Goal: Use online tool/utility: Utilize a website feature to perform a specific function

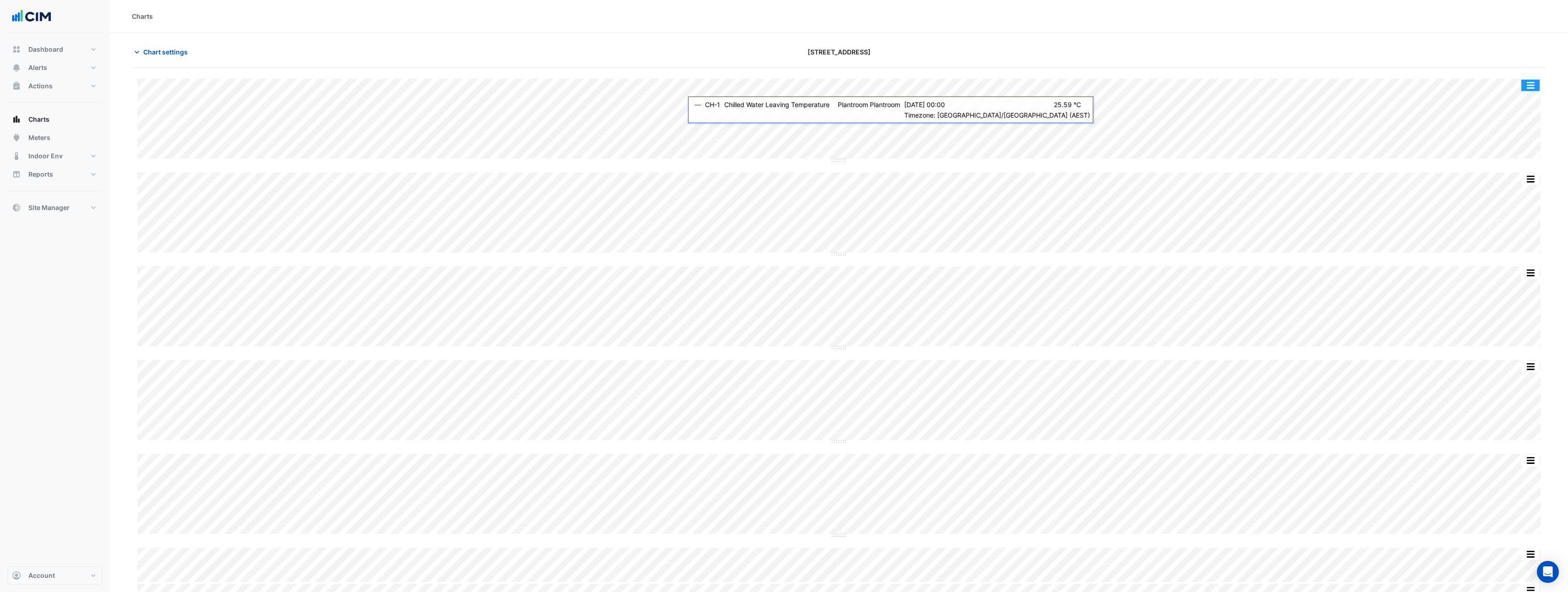
click at [1537, 90] on button "button" at bounding box center [1530, 85] width 18 height 12
click at [1484, 45] on div at bounding box center [1314, 52] width 475 height 16
click at [175, 53] on span "Chart settings" at bounding box center [165, 52] width 45 height 10
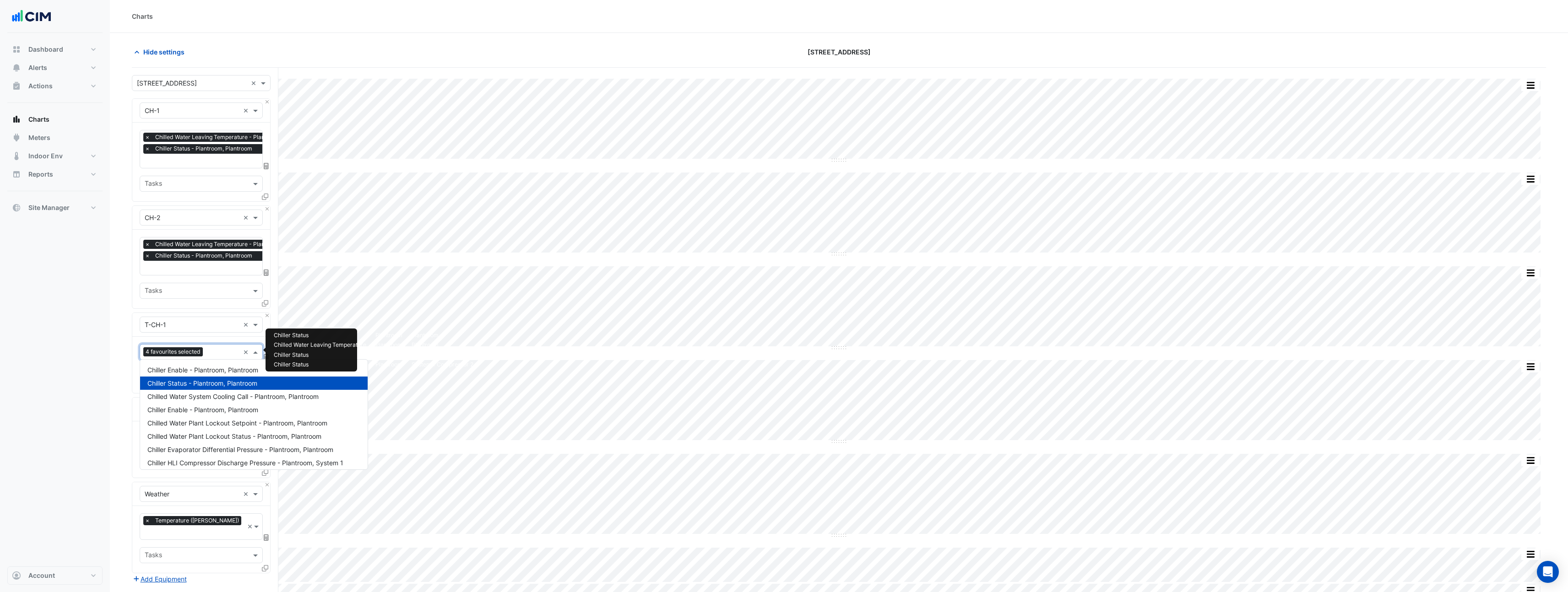
click at [212, 349] on input "text" at bounding box center [223, 353] width 33 height 10
click at [61, 413] on div "Dashboard Portfolio Ratings Performance Alerts Site Rules Templates Actions Sit…" at bounding box center [55, 299] width 95 height 533
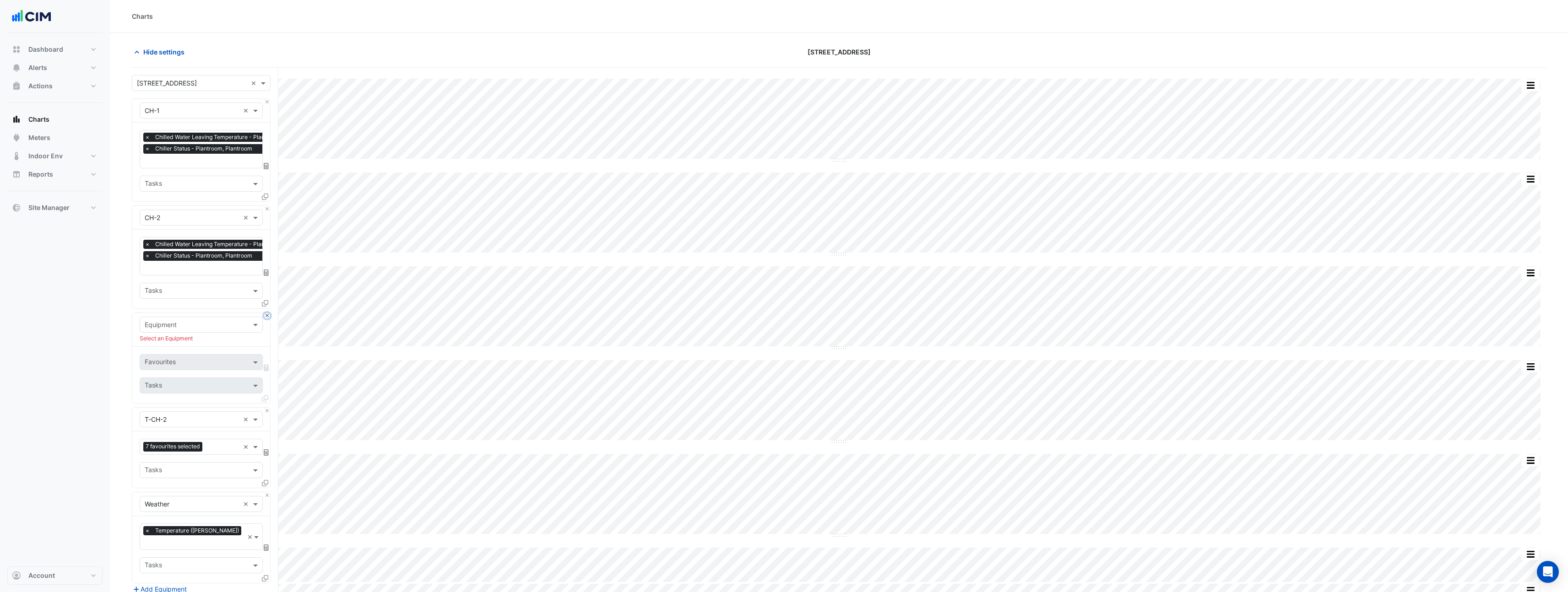
click at [269, 314] on button "Close" at bounding box center [267, 316] width 6 height 6
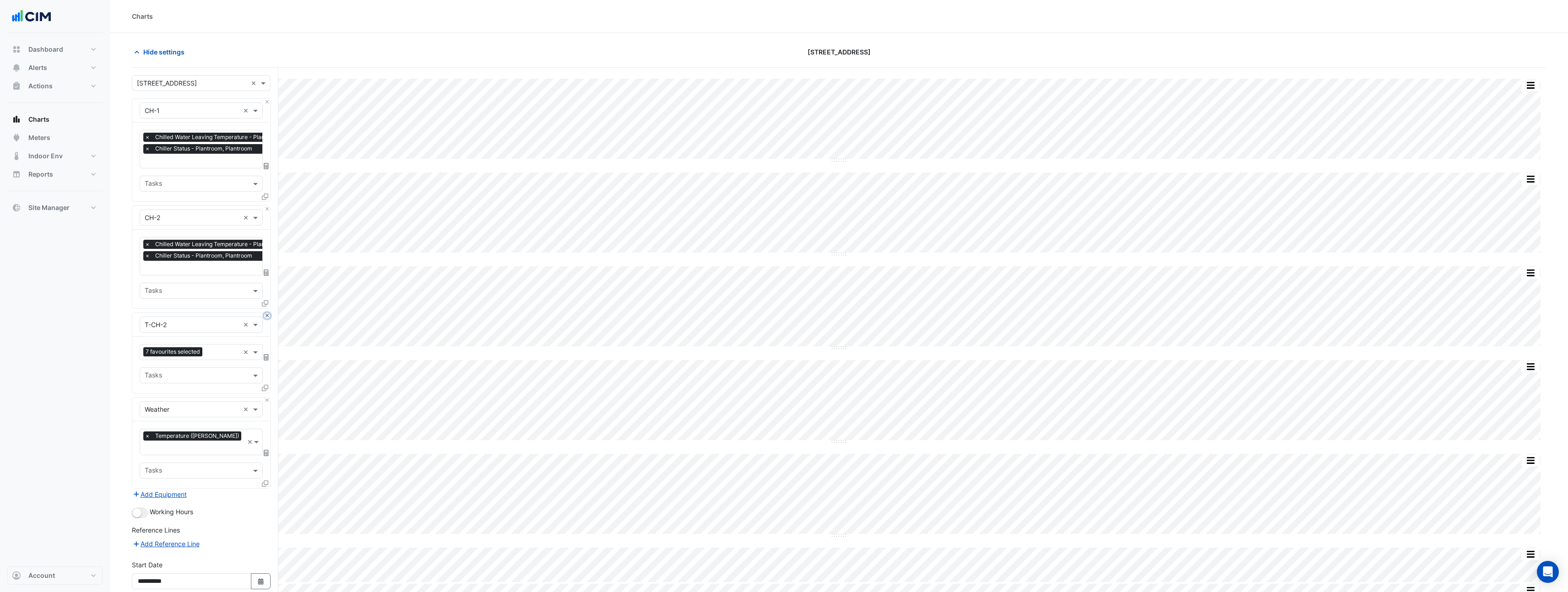
click at [269, 314] on button "Close" at bounding box center [267, 316] width 6 height 6
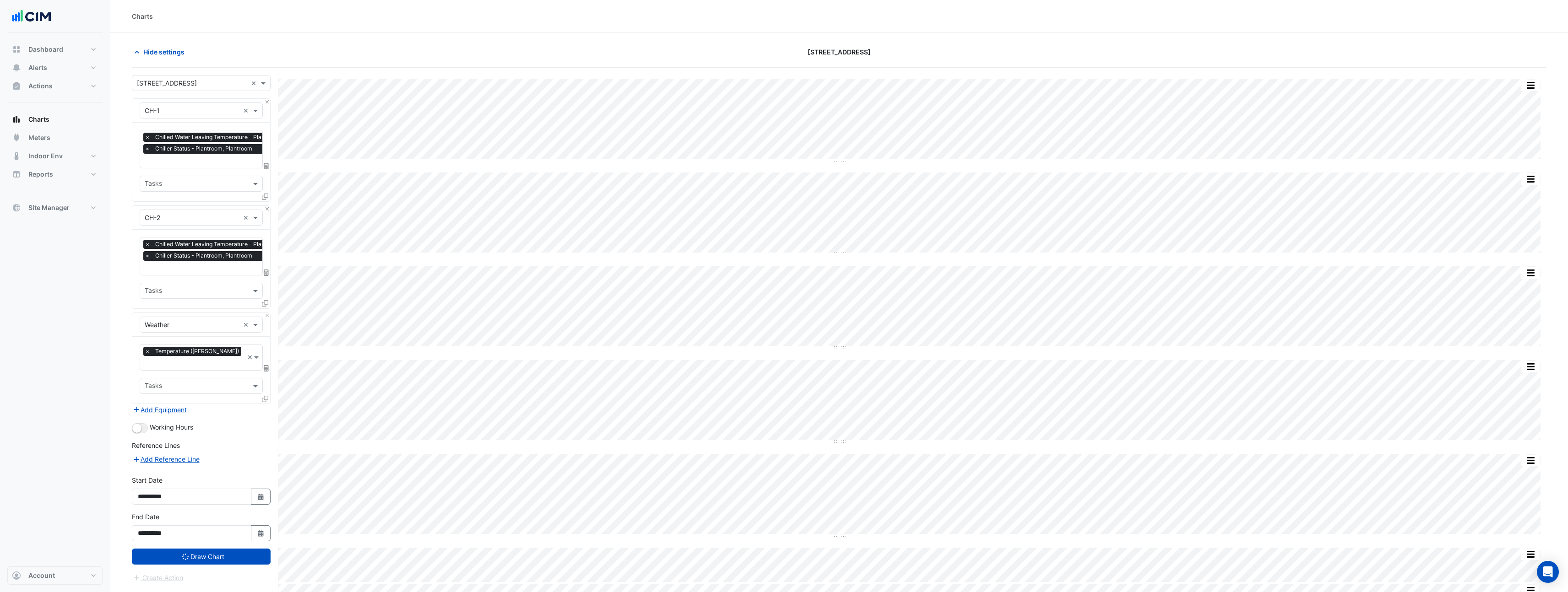
click at [234, 161] on input "text" at bounding box center [230, 162] width 170 height 10
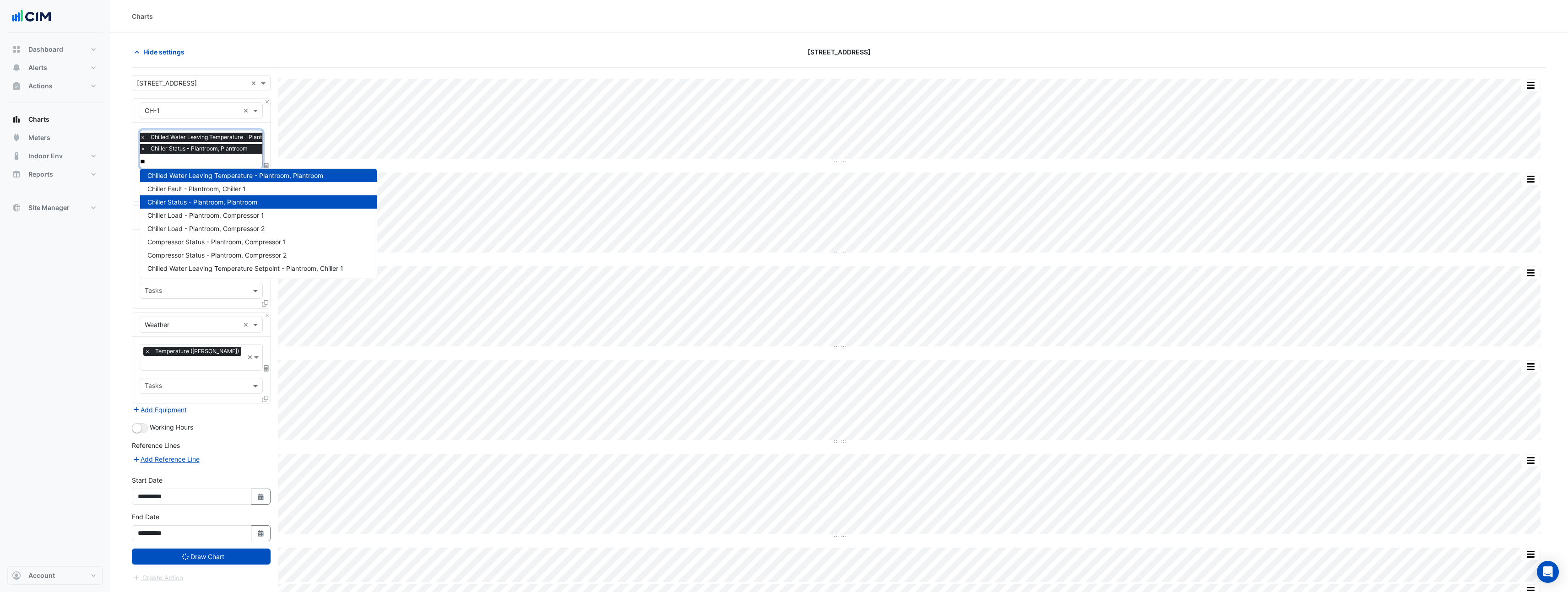
scroll to position [0, 0]
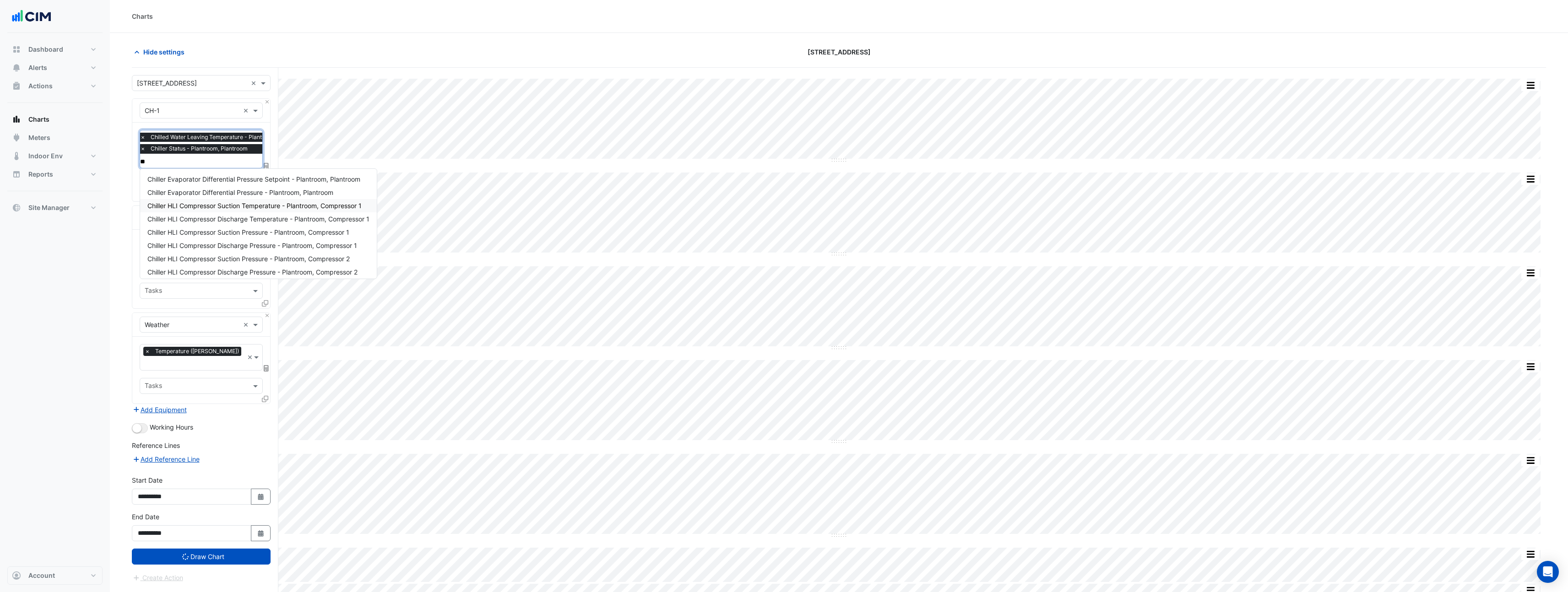
type input "*"
type input "*****"
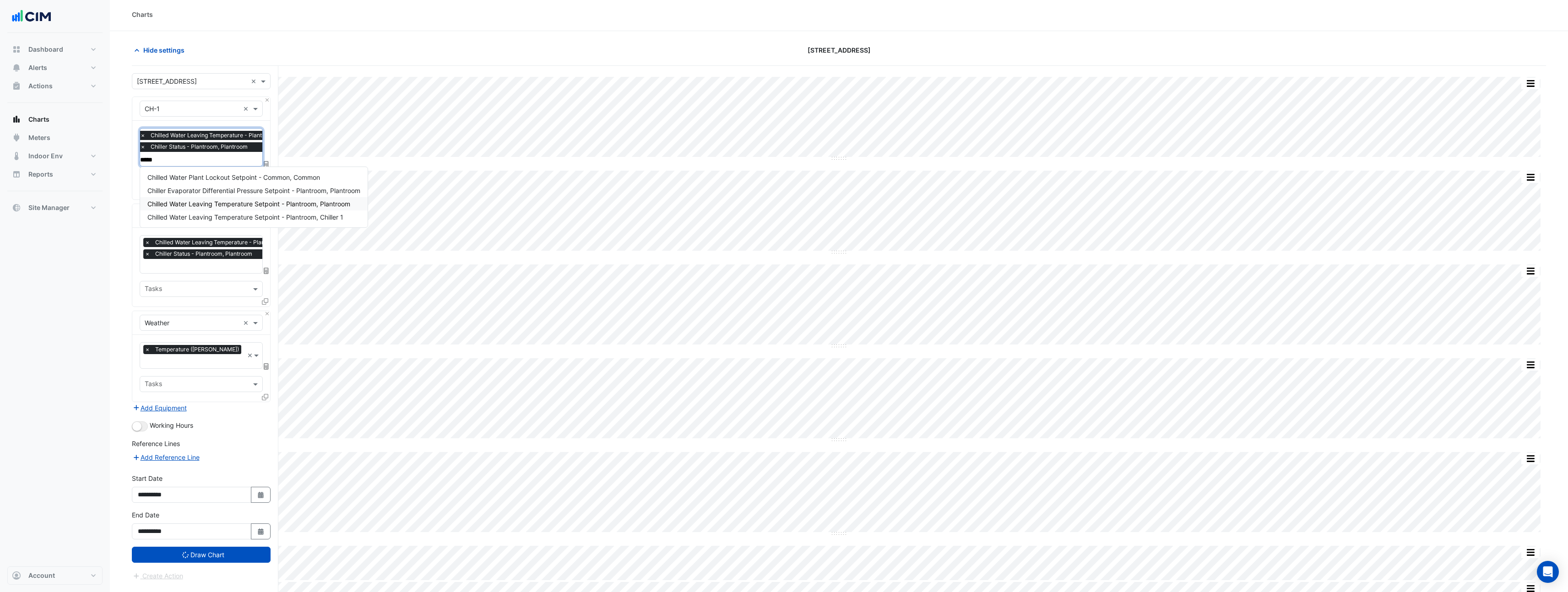
click at [219, 205] on span "Chilled Water Leaving Temperature Setpoint - Plantroom, Plantroom" at bounding box center [249, 203] width 203 height 8
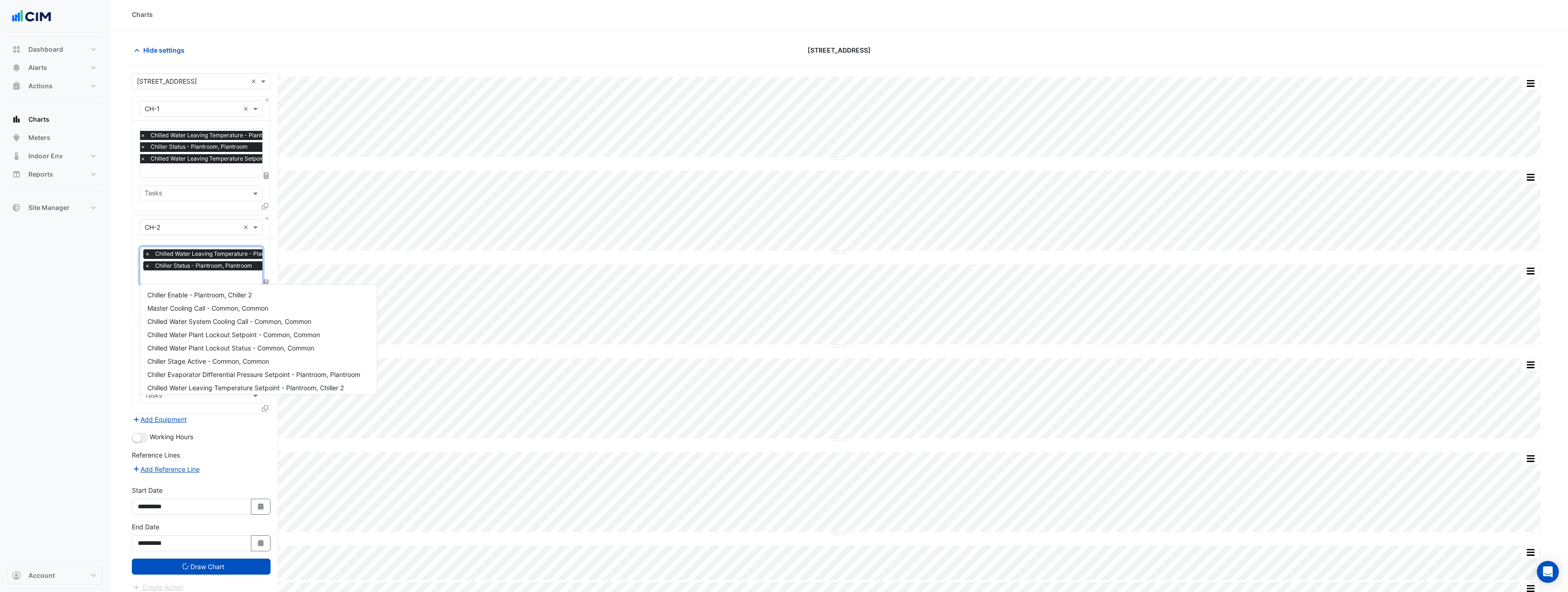
click at [204, 277] on input "text" at bounding box center [230, 279] width 170 height 10
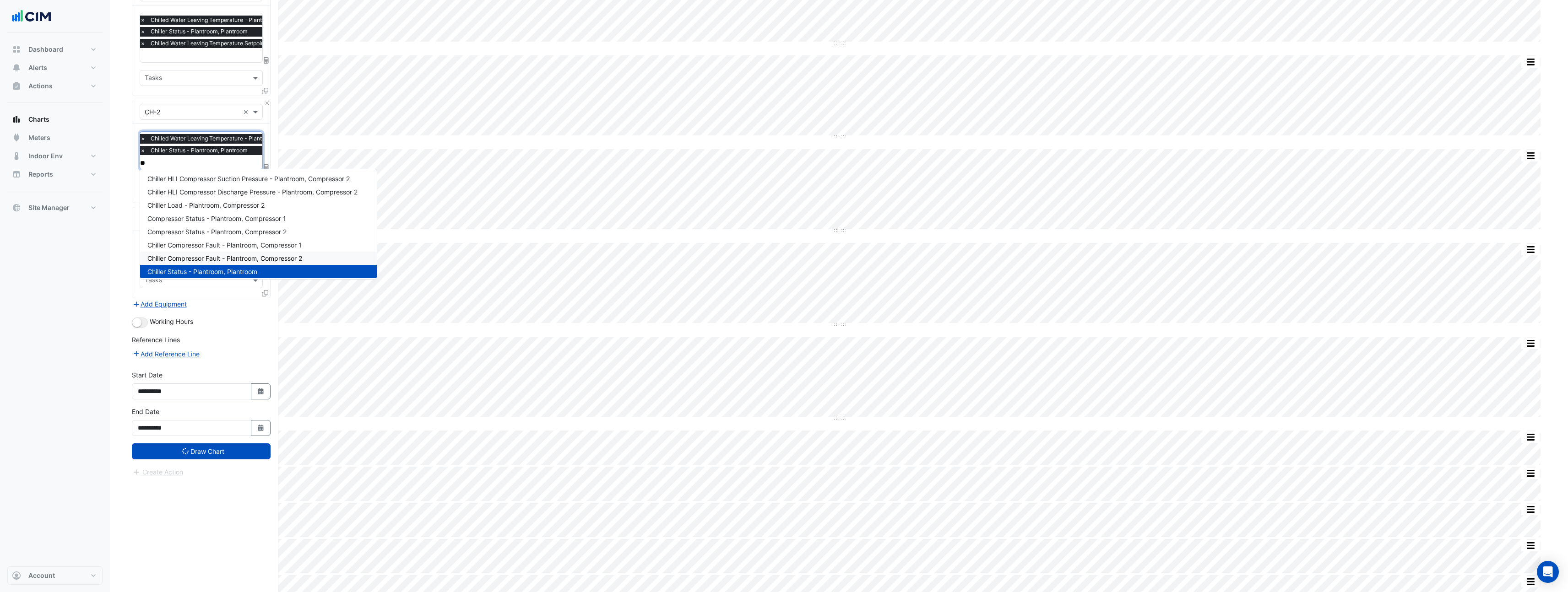
scroll to position [0, 0]
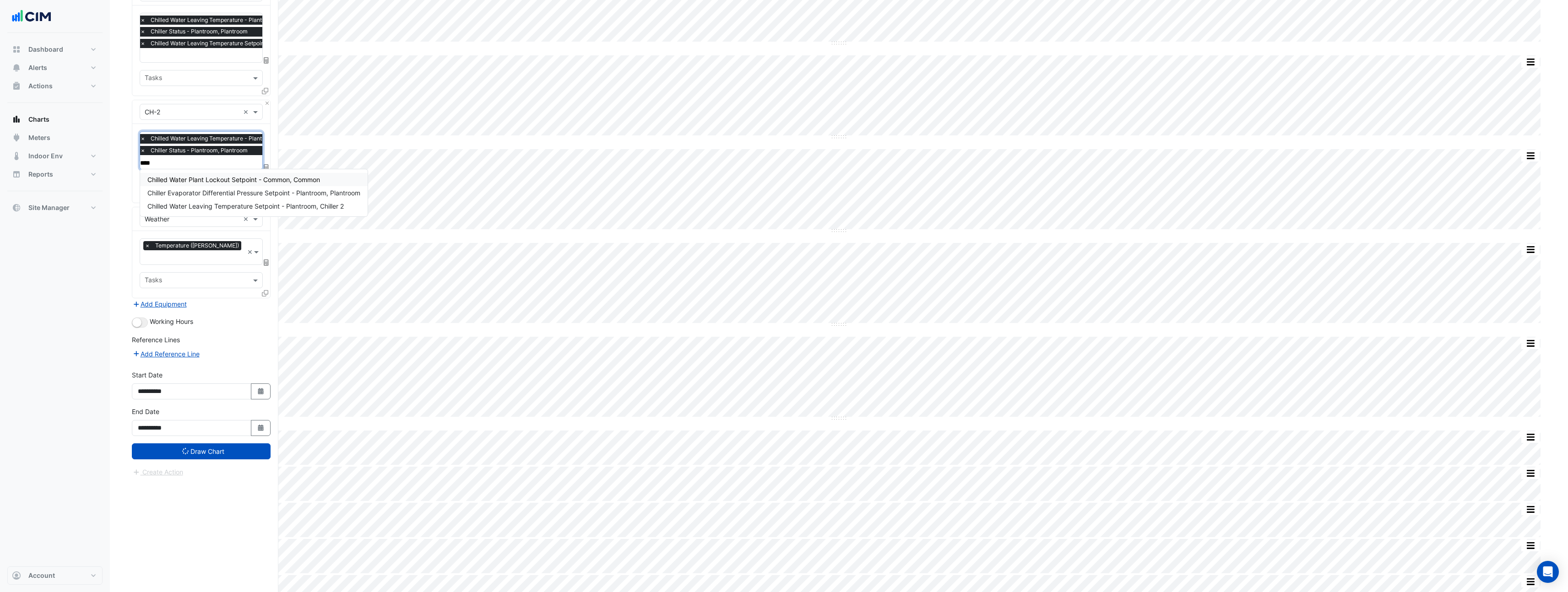
type input "*****"
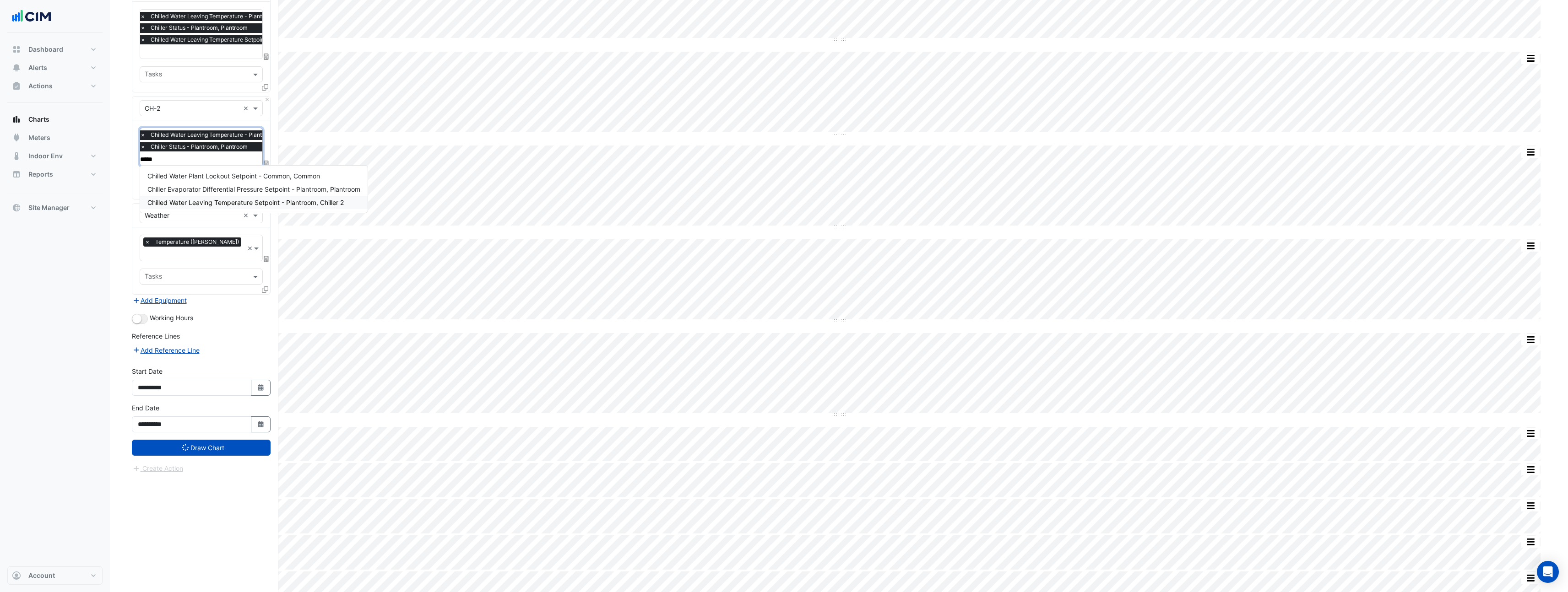
scroll to position [114, 0]
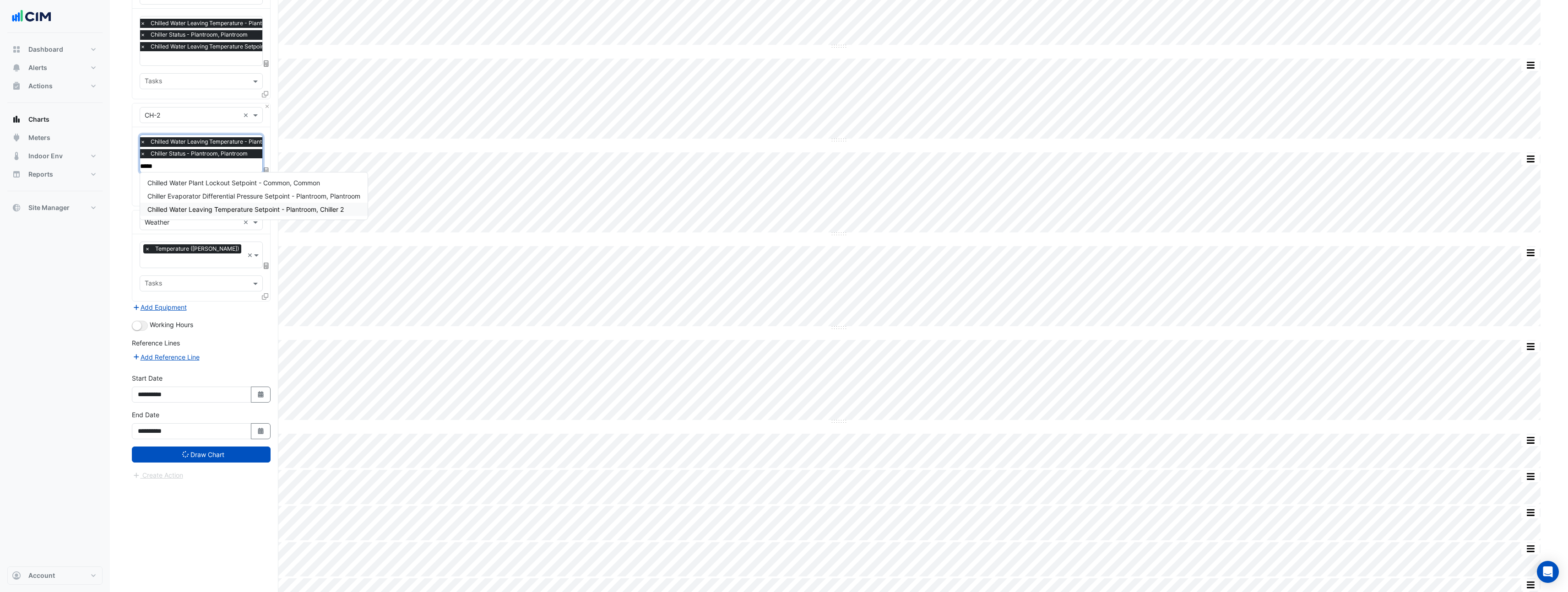
click at [250, 210] on span "Chilled Water Leaving Temperature Setpoint - Plantroom, Chiller 2" at bounding box center [245, 209] width 196 height 8
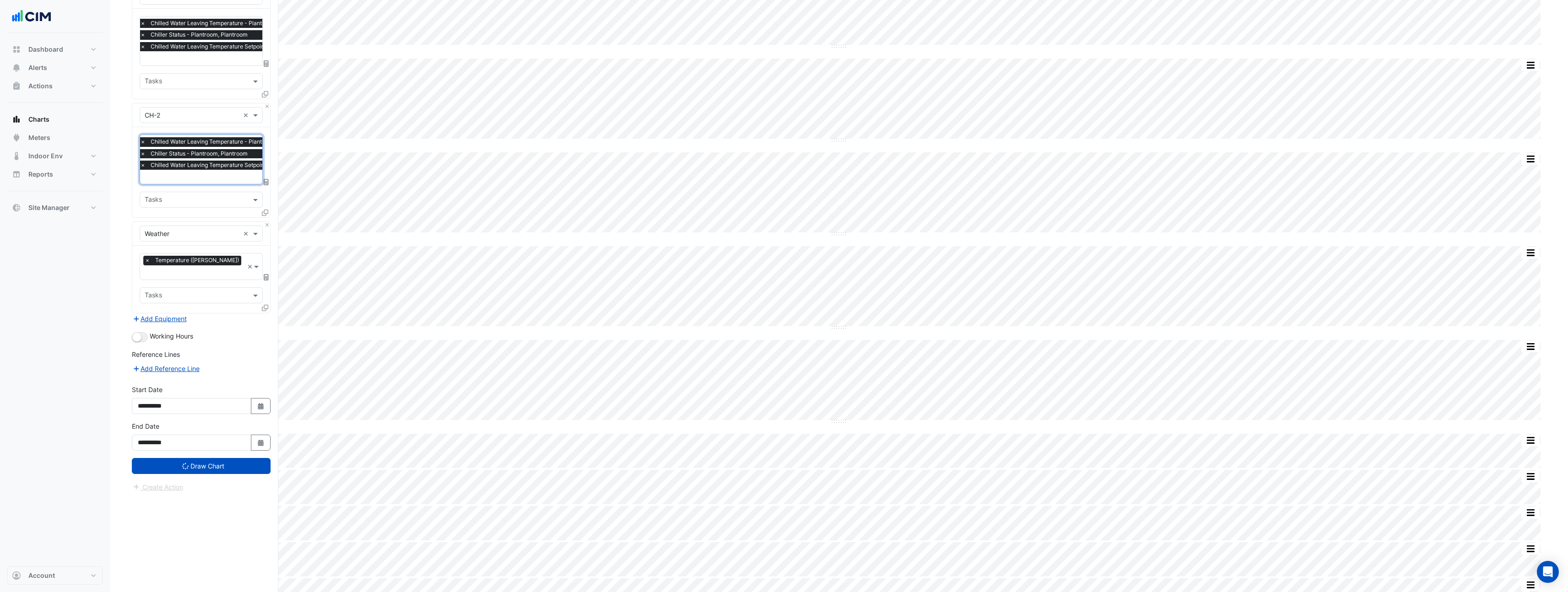
click at [230, 48] on span "Chilled Water Leaving Temperature Setpoint - Plantroom, Plantroom" at bounding box center [240, 46] width 182 height 9
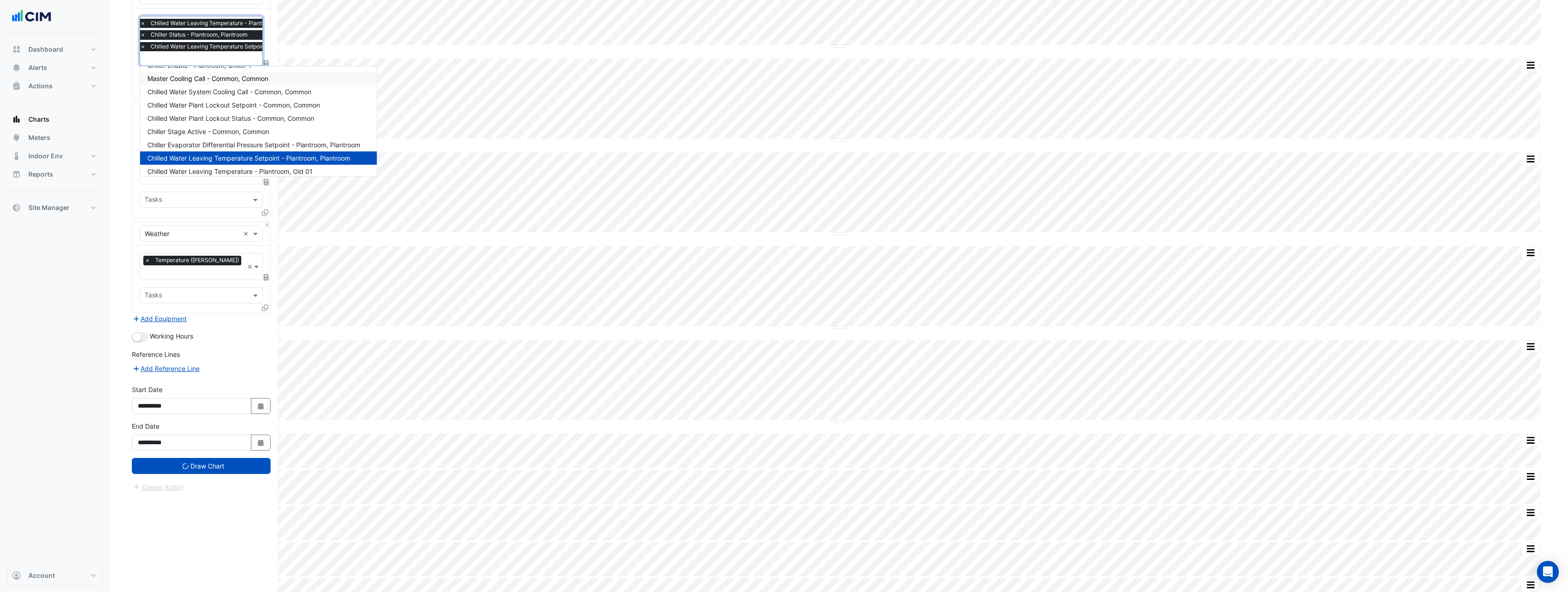
scroll to position [22, 0]
click at [143, 48] on span "×" at bounding box center [142, 46] width 8 height 9
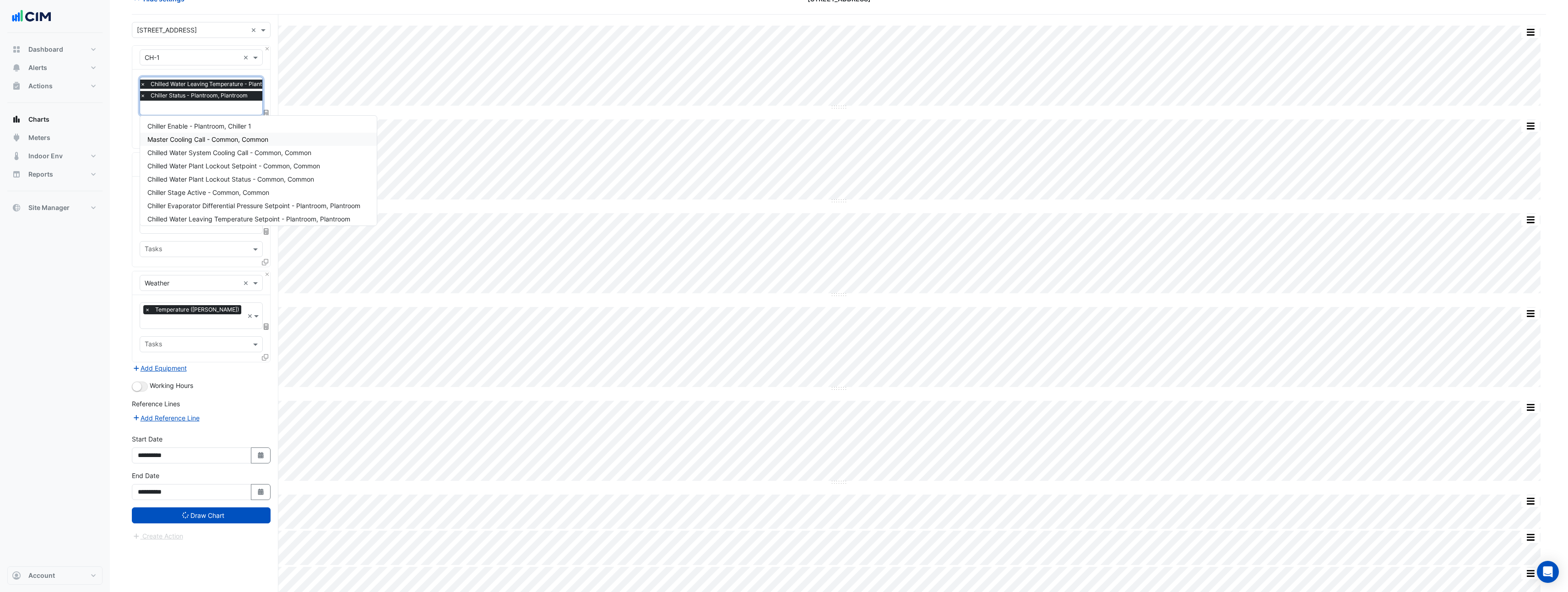
scroll to position [40, 0]
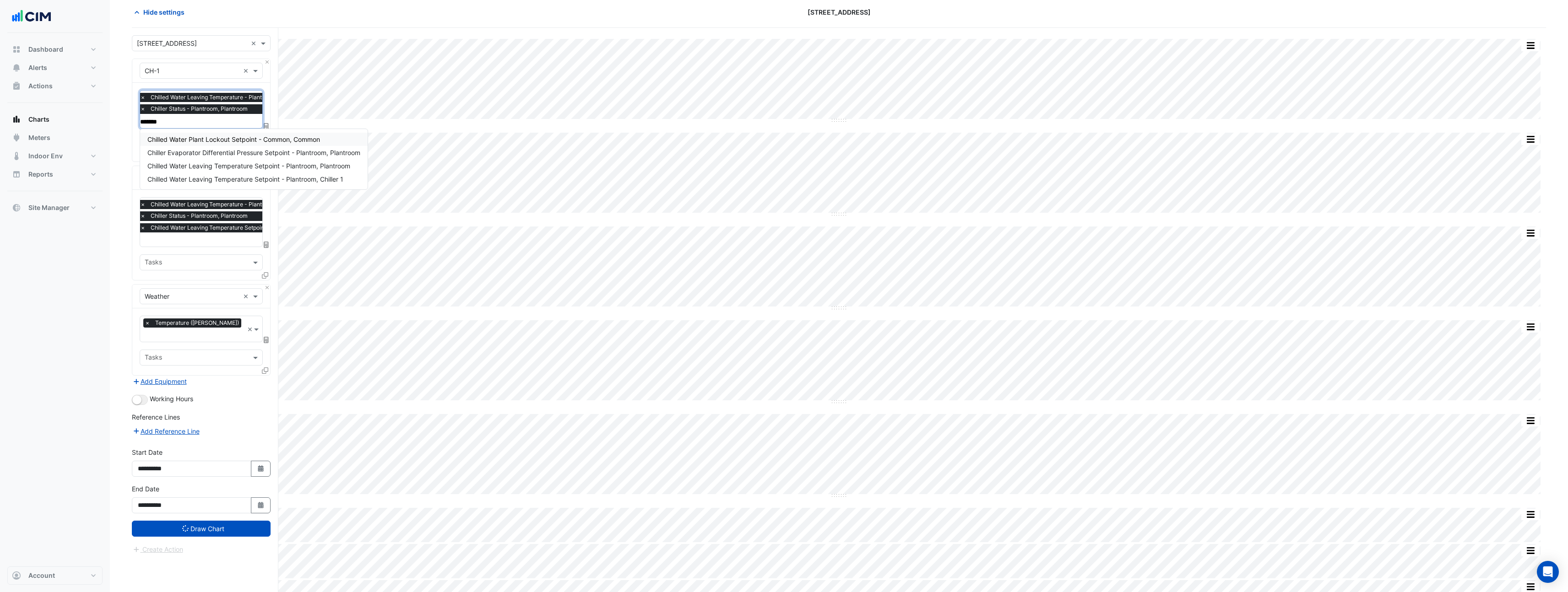
type input "********"
click at [208, 170] on div "Chilled Water Leaving Temperature Setpoint - Plantroom, Plantroom" at bounding box center [254, 166] width 227 height 13
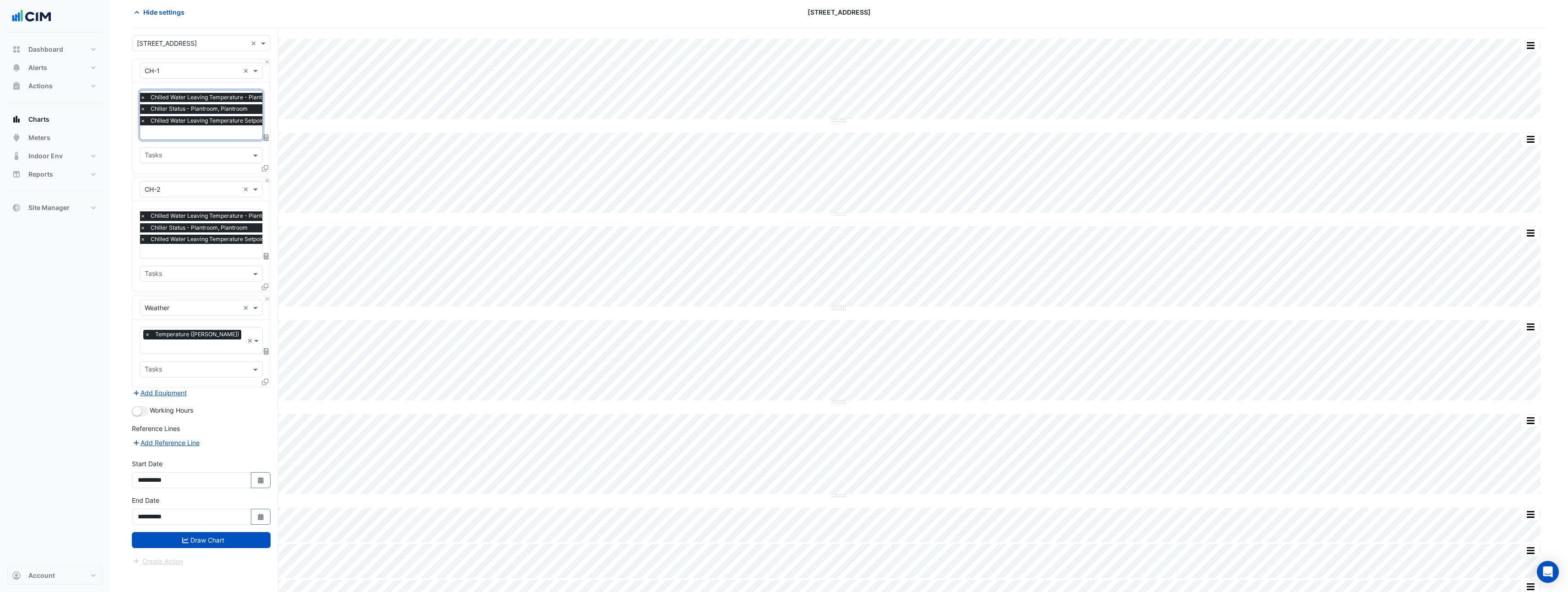
click at [227, 165] on div "Favourites × Chilled Water Leaving Temperature - Plantroom, Plantroom × Chiller…" at bounding box center [201, 128] width 138 height 90
click at [183, 136] on input "text" at bounding box center [236, 133] width 193 height 10
type input "********"
click at [239, 190] on span "Chilled Water Leaving Temperature Setpoint - Plantroom, Chiller 1" at bounding box center [245, 191] width 196 height 8
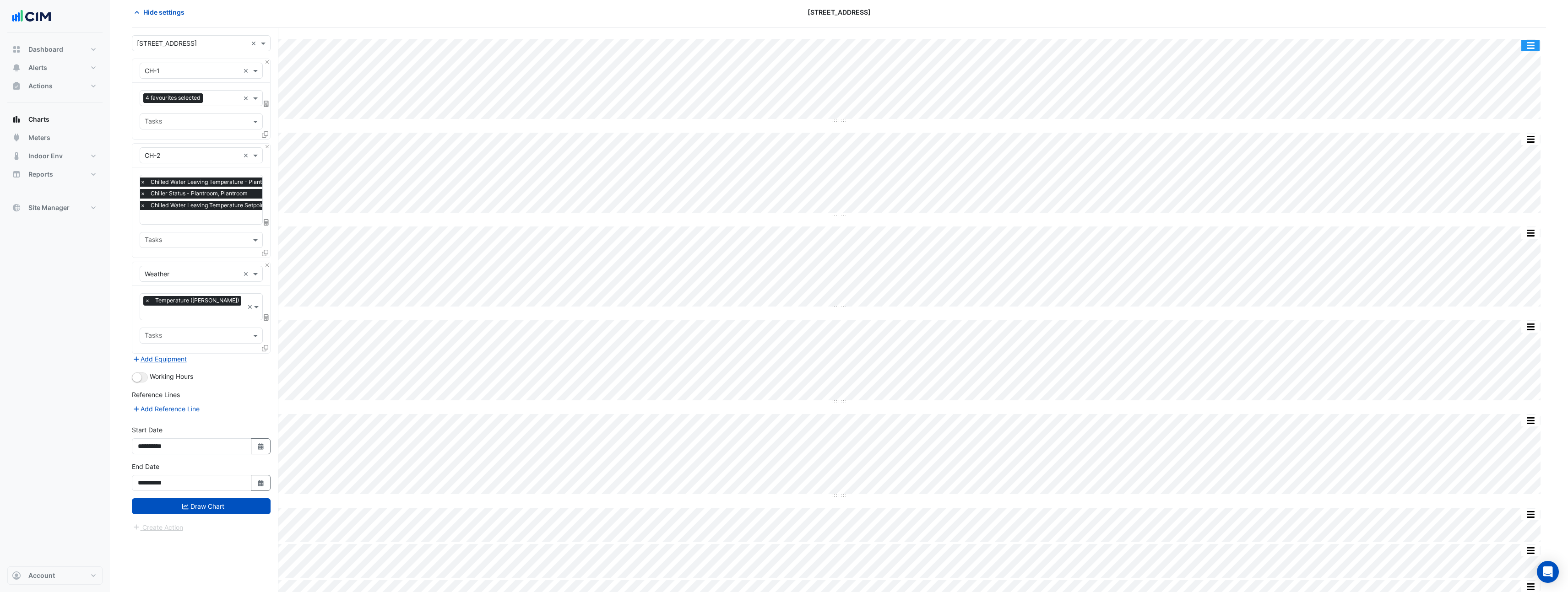
click at [1534, 41] on button "button" at bounding box center [1530, 45] width 18 height 12
click at [1517, 96] on div "Split None" at bounding box center [1512, 95] width 55 height 16
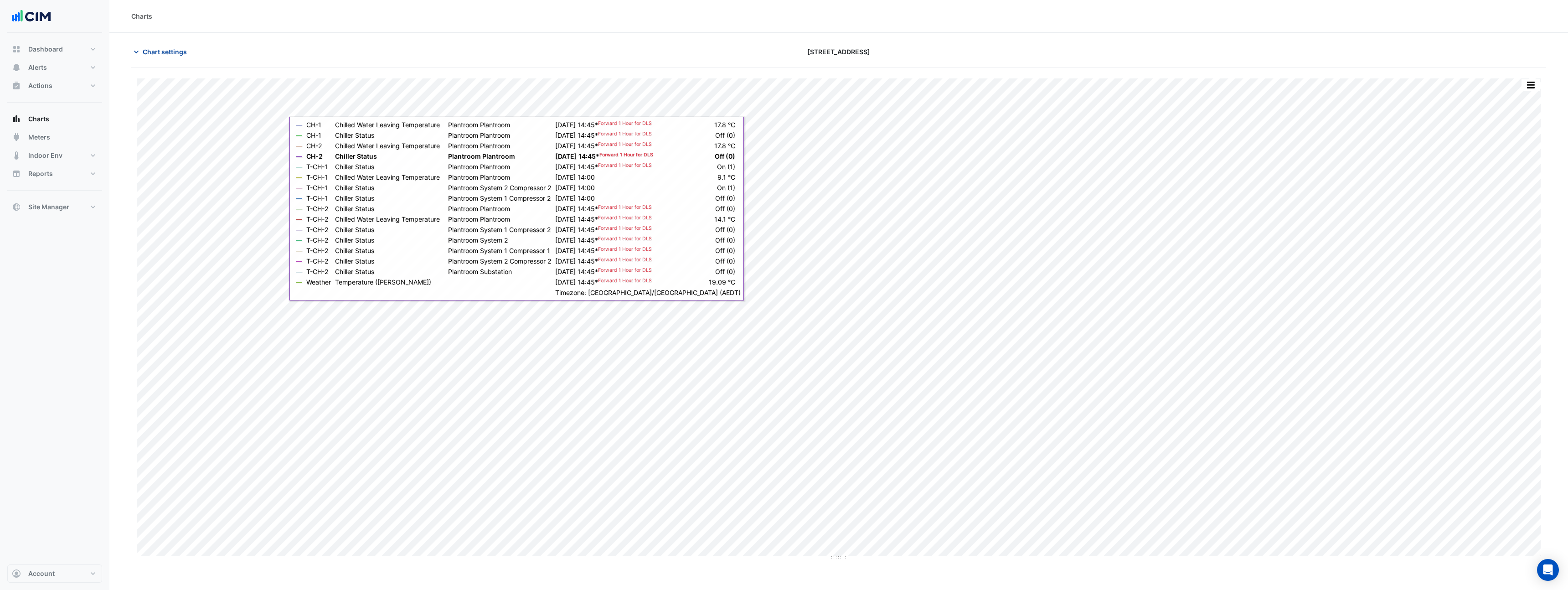
click at [179, 52] on span "Chart settings" at bounding box center [164, 52] width 44 height 10
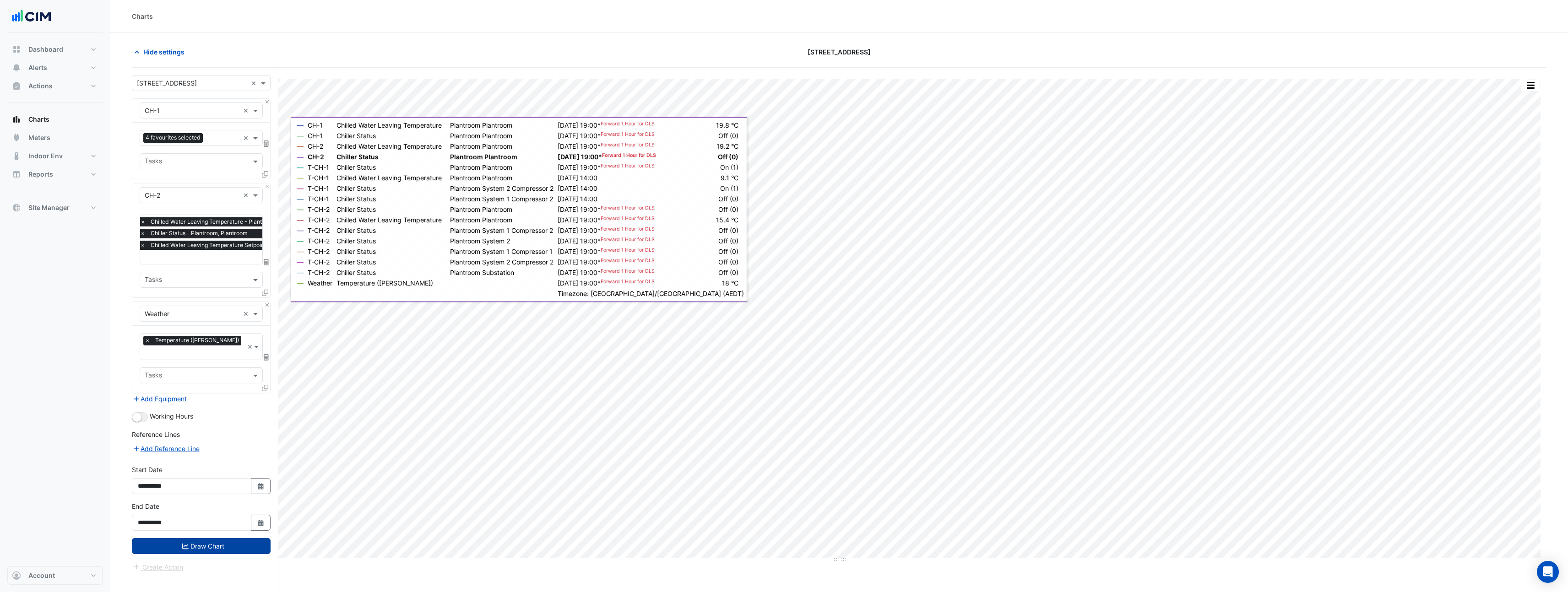
click at [221, 538] on button "Draw Chart" at bounding box center [201, 546] width 139 height 16
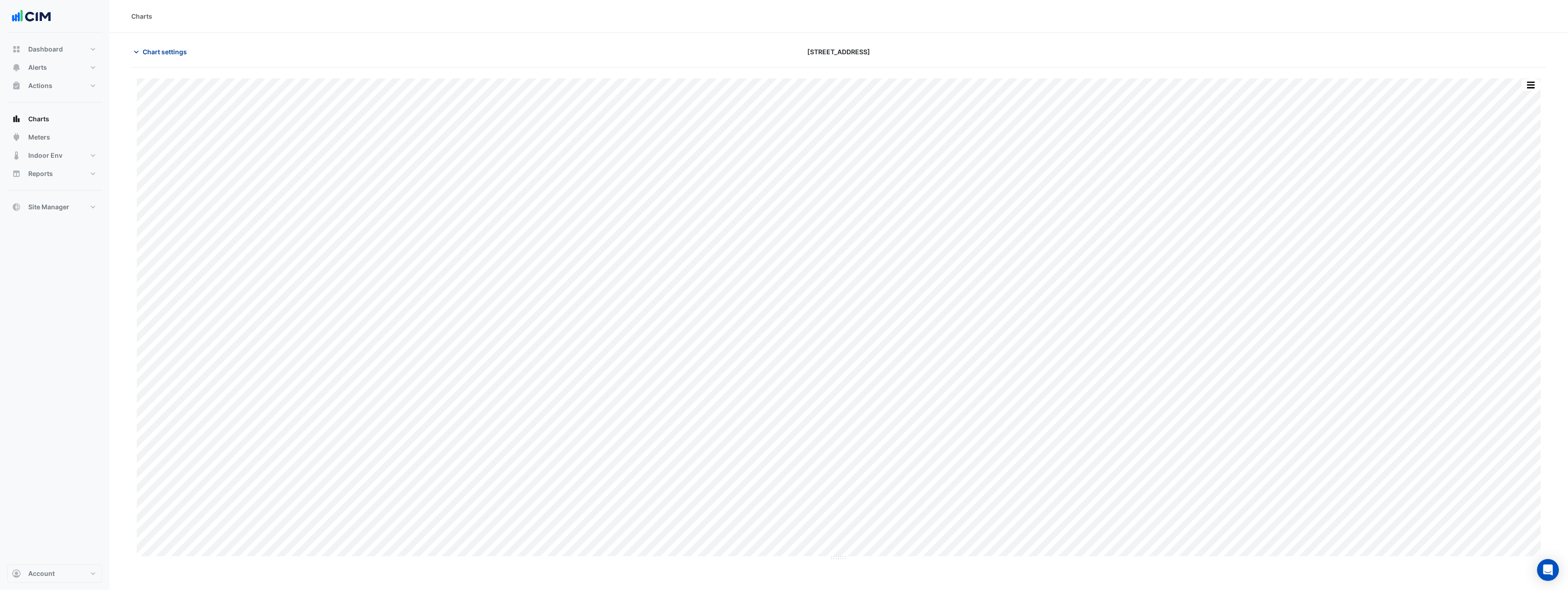
click at [158, 56] on span "Chart settings" at bounding box center [164, 52] width 44 height 10
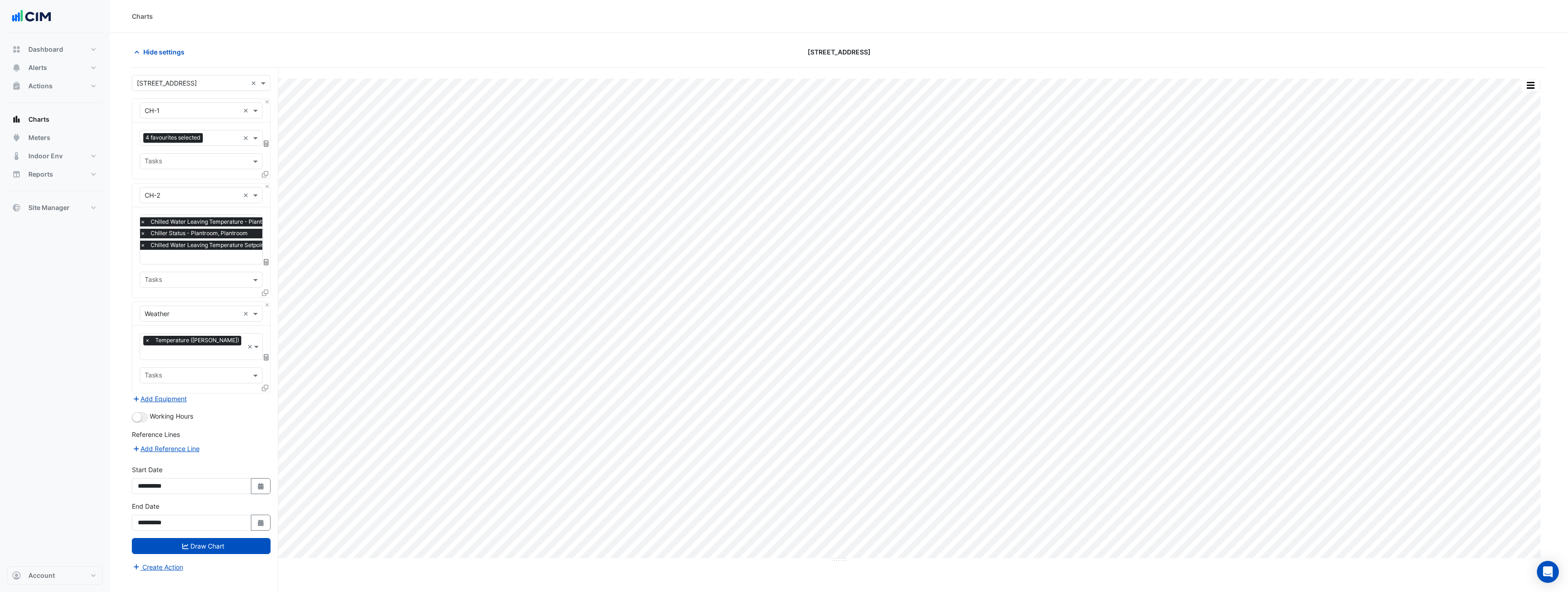
click at [302, 20] on div "Charts" at bounding box center [839, 16] width 1414 height 10
click at [285, 34] on section "Hide settings 990 La Trobe Street Split by Equip Split by Unit Split All Print …" at bounding box center [839, 330] width 1458 height 594
click at [1167, 24] on div "Charts" at bounding box center [839, 16] width 1458 height 33
click at [376, 37] on section "Hide settings 990 La Trobe Street Split by Equip Split by Unit Split All Print …" at bounding box center [839, 330] width 1458 height 594
click at [1537, 87] on button "button" at bounding box center [1530, 85] width 18 height 12
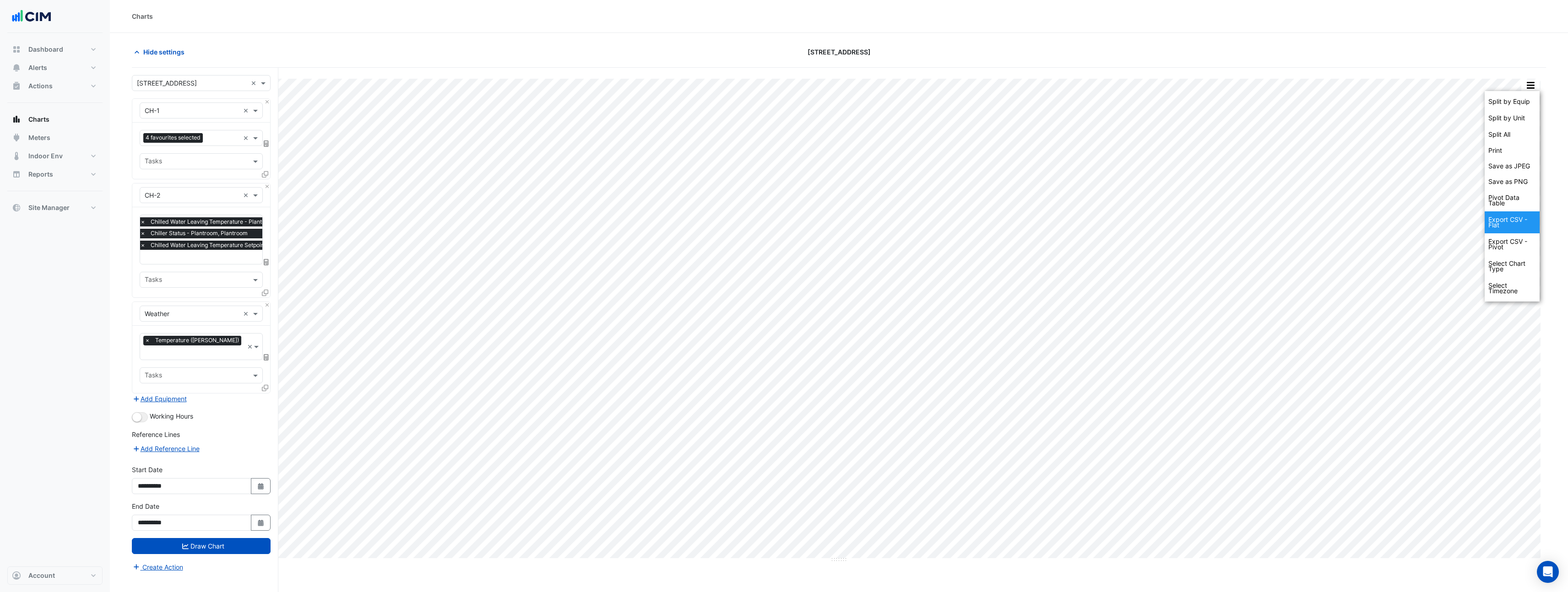
click at [1511, 223] on div "Export CSV - Flat" at bounding box center [1512, 222] width 55 height 22
click at [1523, 206] on div "Pivot Data Table" at bounding box center [1512, 200] width 55 height 22
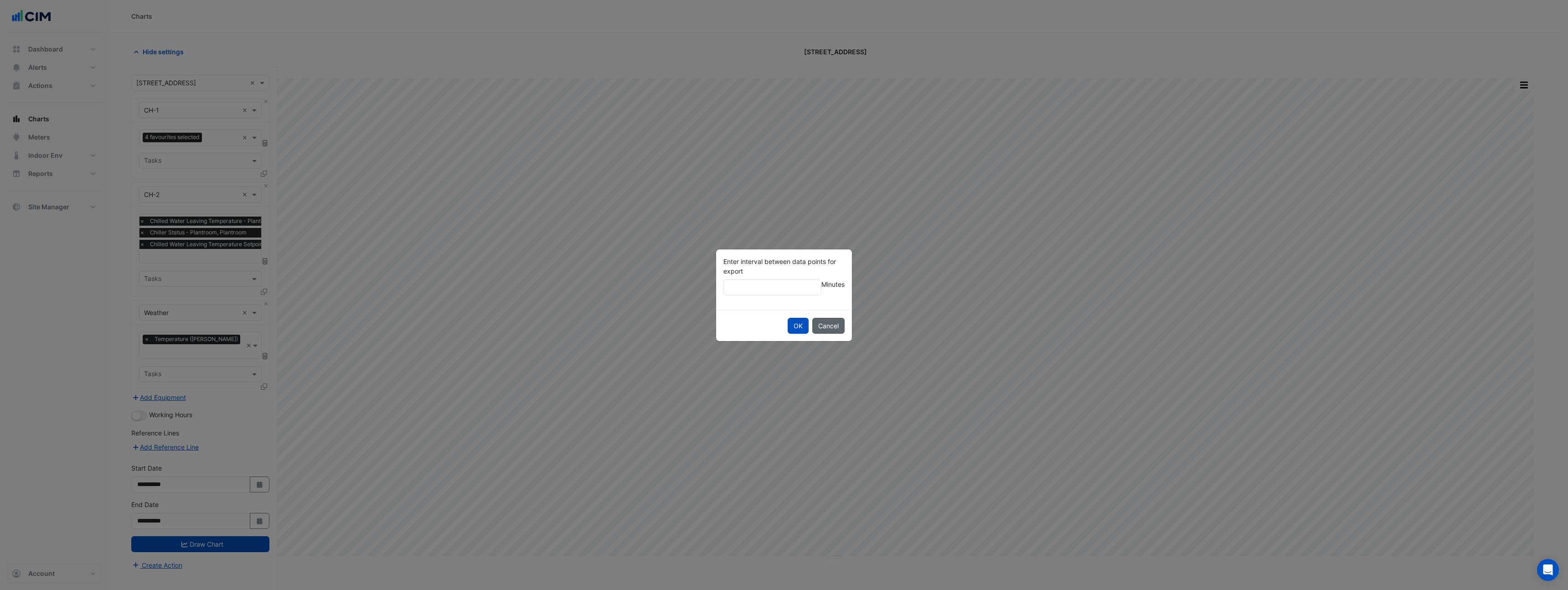
click at [826, 325] on button "Cancel" at bounding box center [828, 326] width 32 height 16
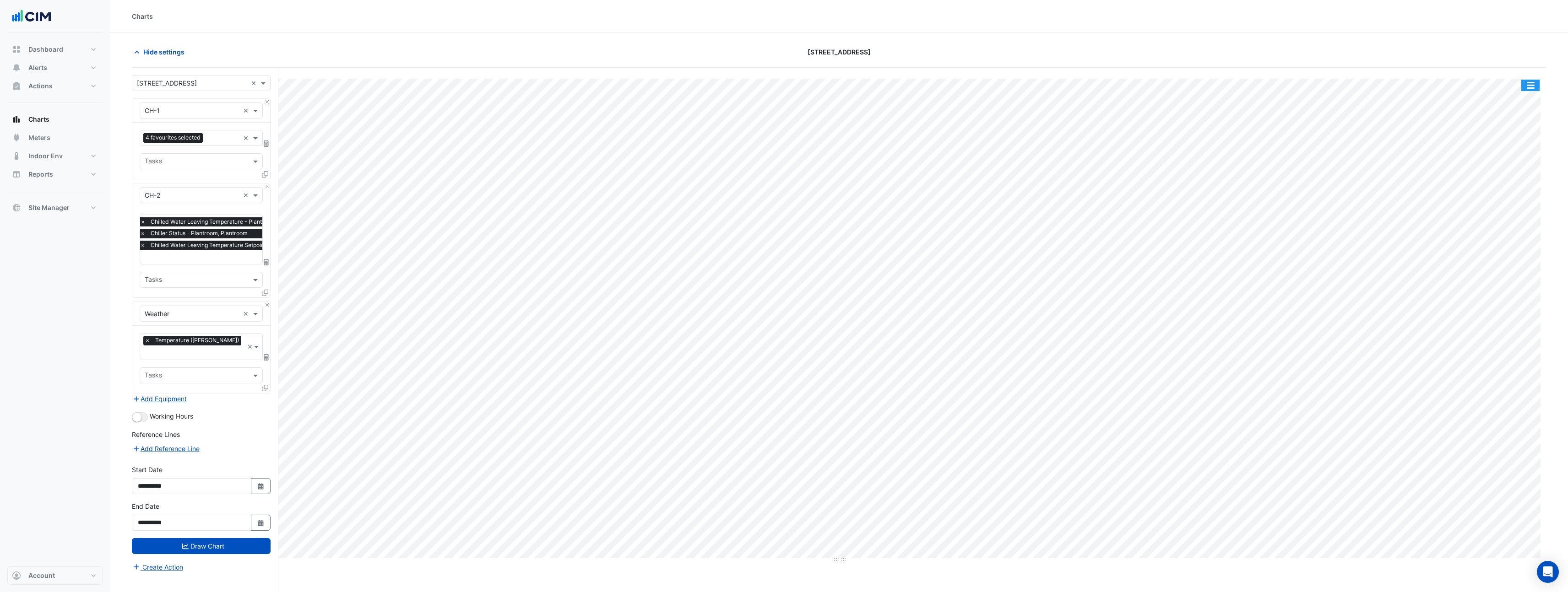
click at [1531, 89] on button "button" at bounding box center [1530, 85] width 18 height 12
click at [1517, 197] on div "Pivot Data Table" at bounding box center [1512, 200] width 55 height 22
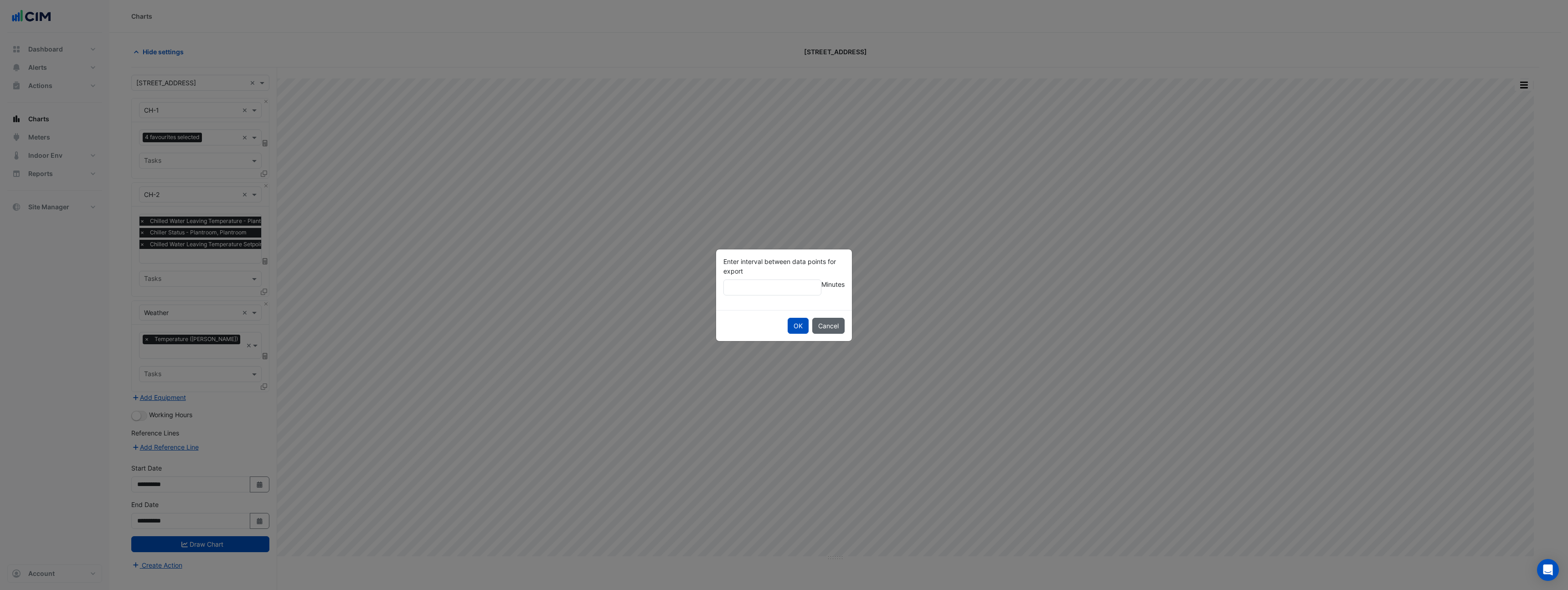
click at [833, 326] on button "Cancel" at bounding box center [828, 326] width 32 height 16
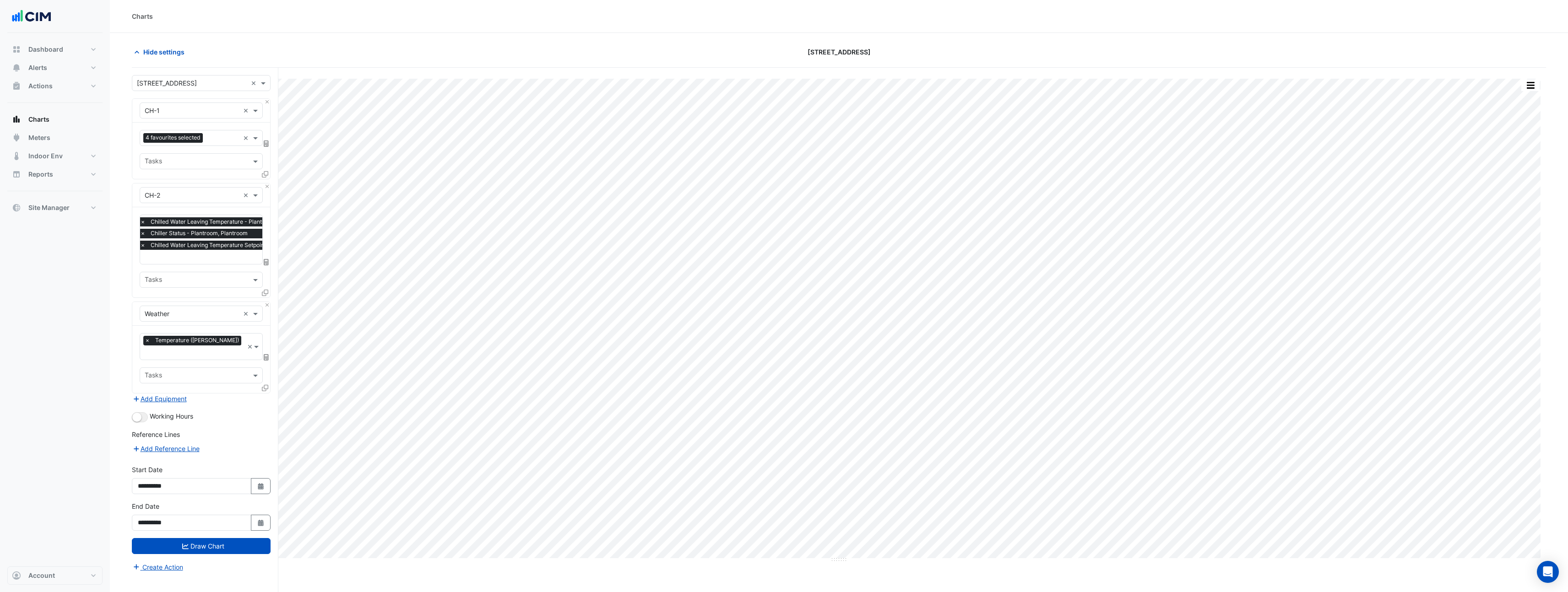
click at [1541, 85] on div "Split by Equip Split by Unit Split All Print Save as JPEG Save as PNG Pivot Dat…" at bounding box center [839, 321] width 1414 height 484
click at [1531, 86] on button "button" at bounding box center [1530, 85] width 18 height 12
click at [1519, 200] on div "Pivot Data Table" at bounding box center [1512, 200] width 55 height 22
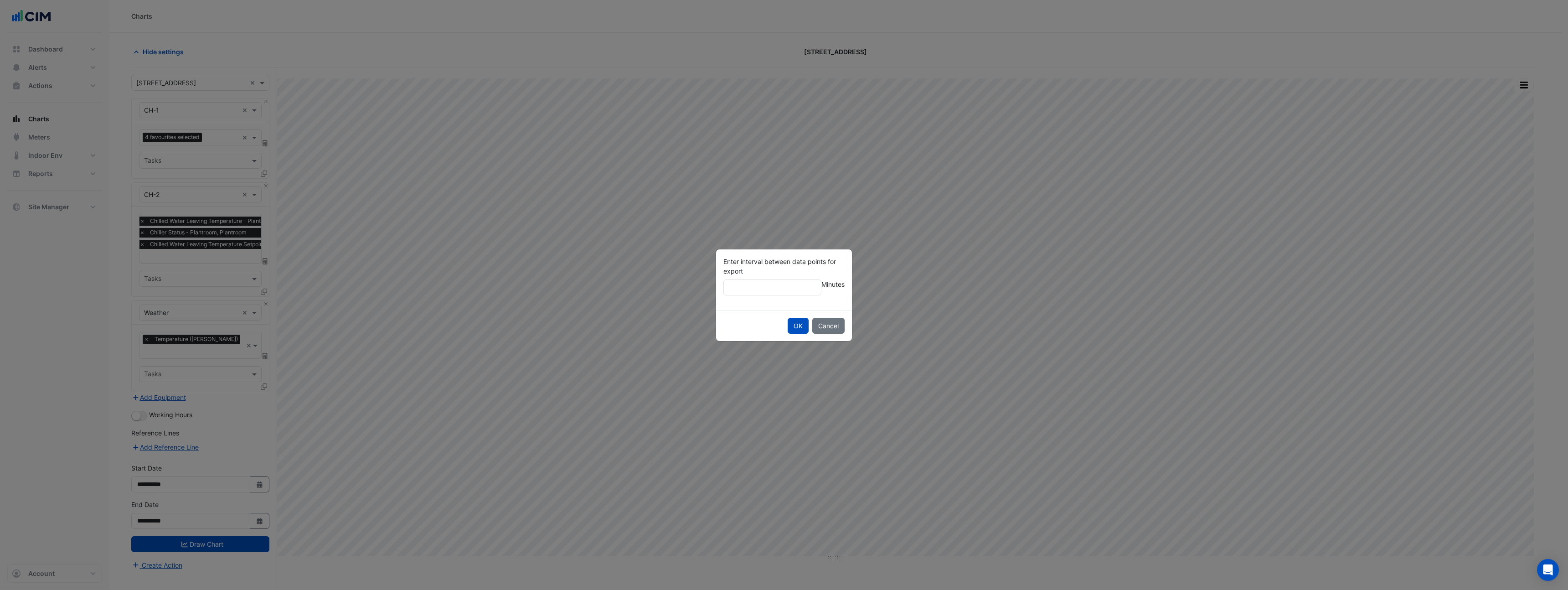
click at [768, 290] on input "Enter interval between data points for export" at bounding box center [772, 287] width 98 height 16
click at [807, 290] on input "**" at bounding box center [772, 287] width 98 height 16
type input "*"
click at [809, 279] on input "*" at bounding box center [772, 282] width 98 height 16
click at [838, 332] on button "Cancel" at bounding box center [828, 331] width 32 height 16
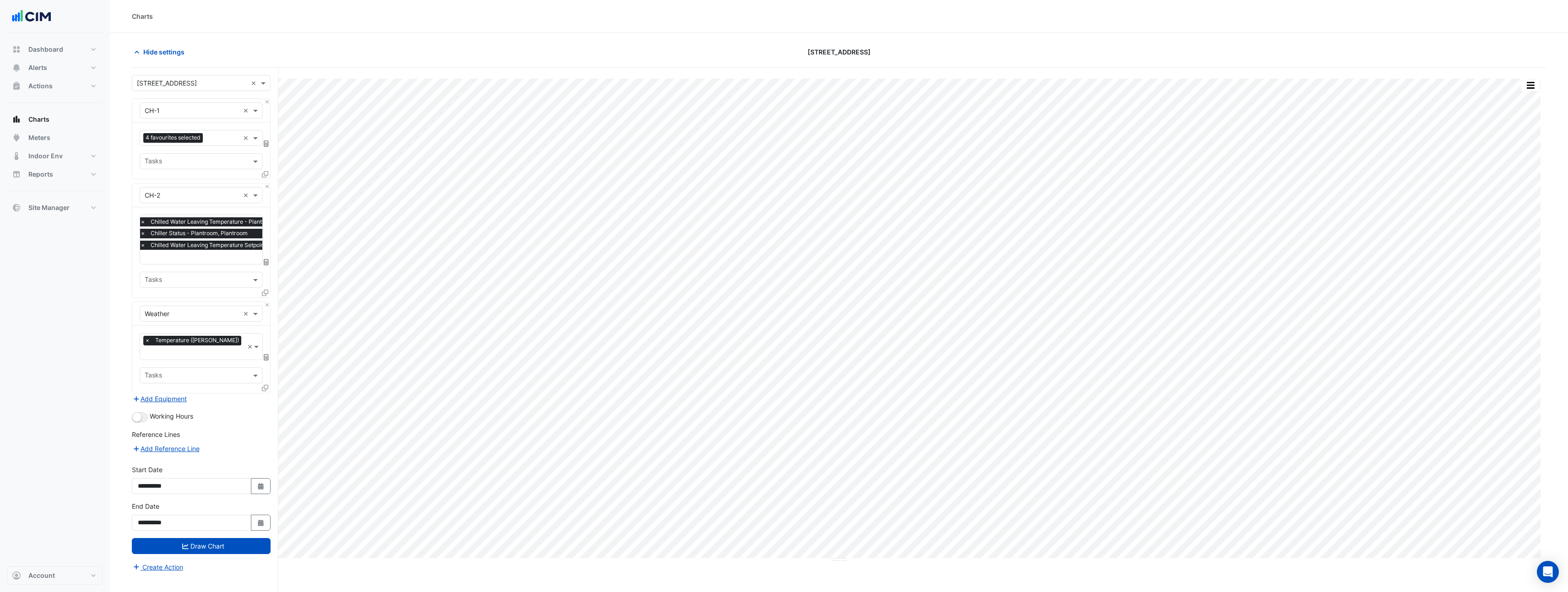
click at [1528, 81] on button "button" at bounding box center [1530, 85] width 18 height 12
click at [1521, 117] on div "Split by Unit" at bounding box center [1512, 118] width 55 height 16
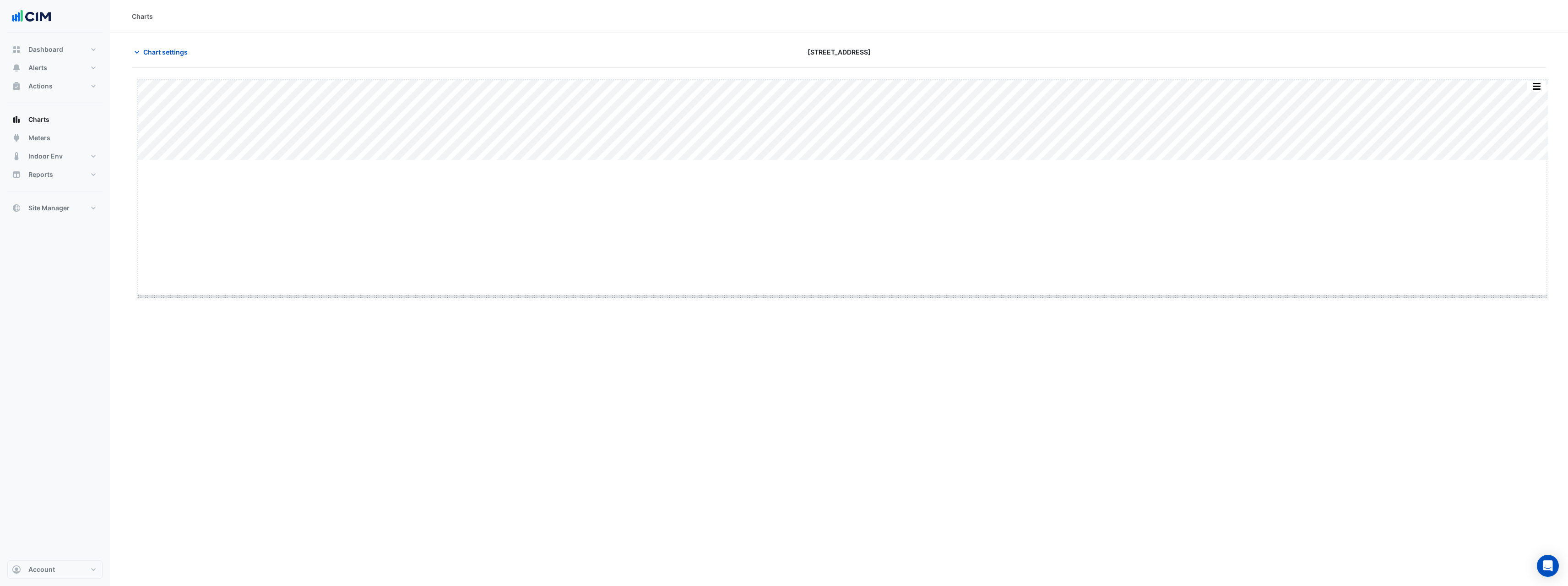
drag, startPoint x: 845, startPoint y: 160, endPoint x: 851, endPoint y: 295, distance: 135.1
drag, startPoint x: 841, startPoint y: 300, endPoint x: 839, endPoint y: 378, distance: 78.0
click at [150, 52] on span "Chart settings" at bounding box center [165, 52] width 45 height 10
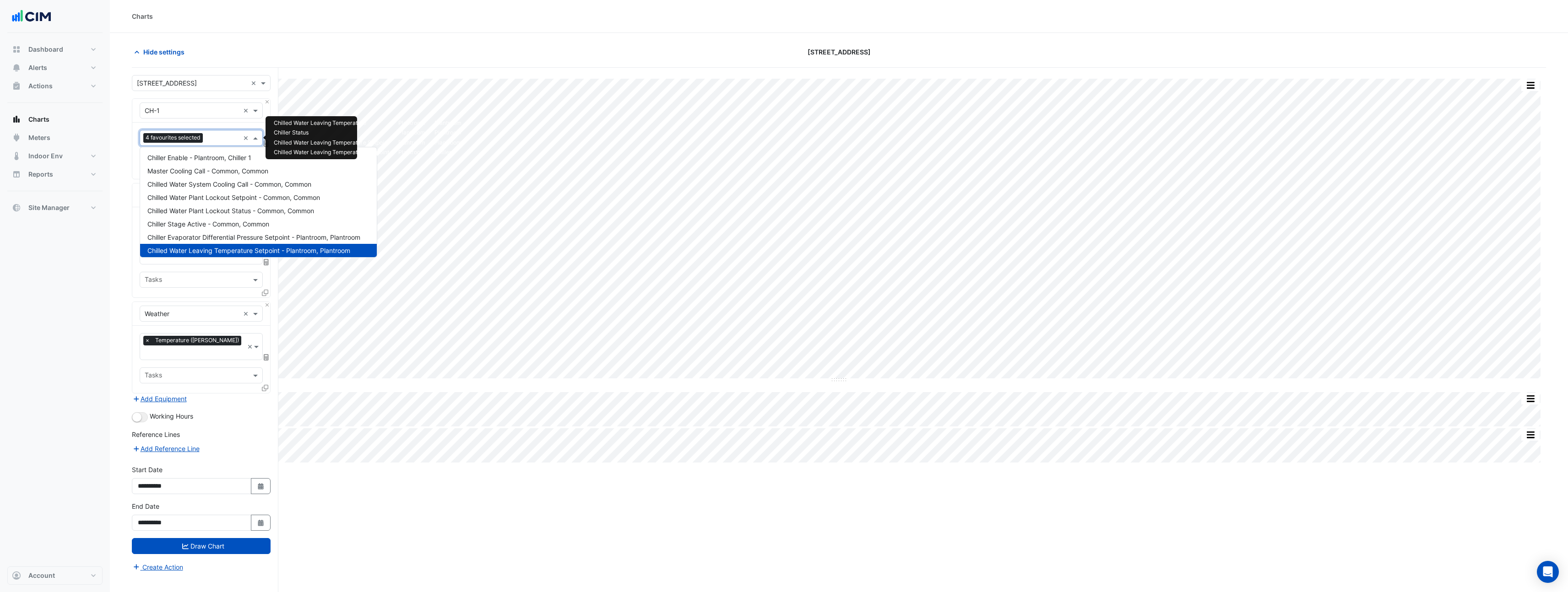
click at [227, 137] on input "text" at bounding box center [223, 139] width 33 height 10
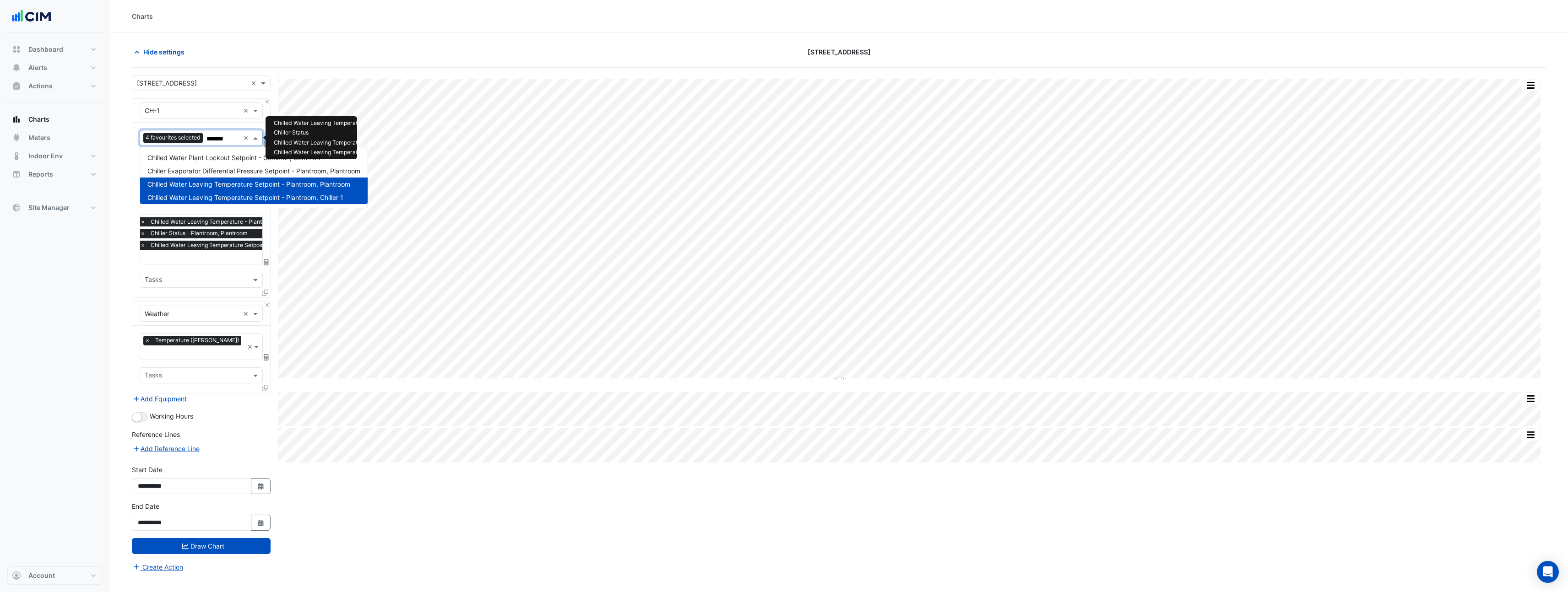
type input "********"
click at [232, 197] on span "Chilled Water Leaving Temperature Setpoint - Plantroom, Chiller 1" at bounding box center [245, 197] width 196 height 8
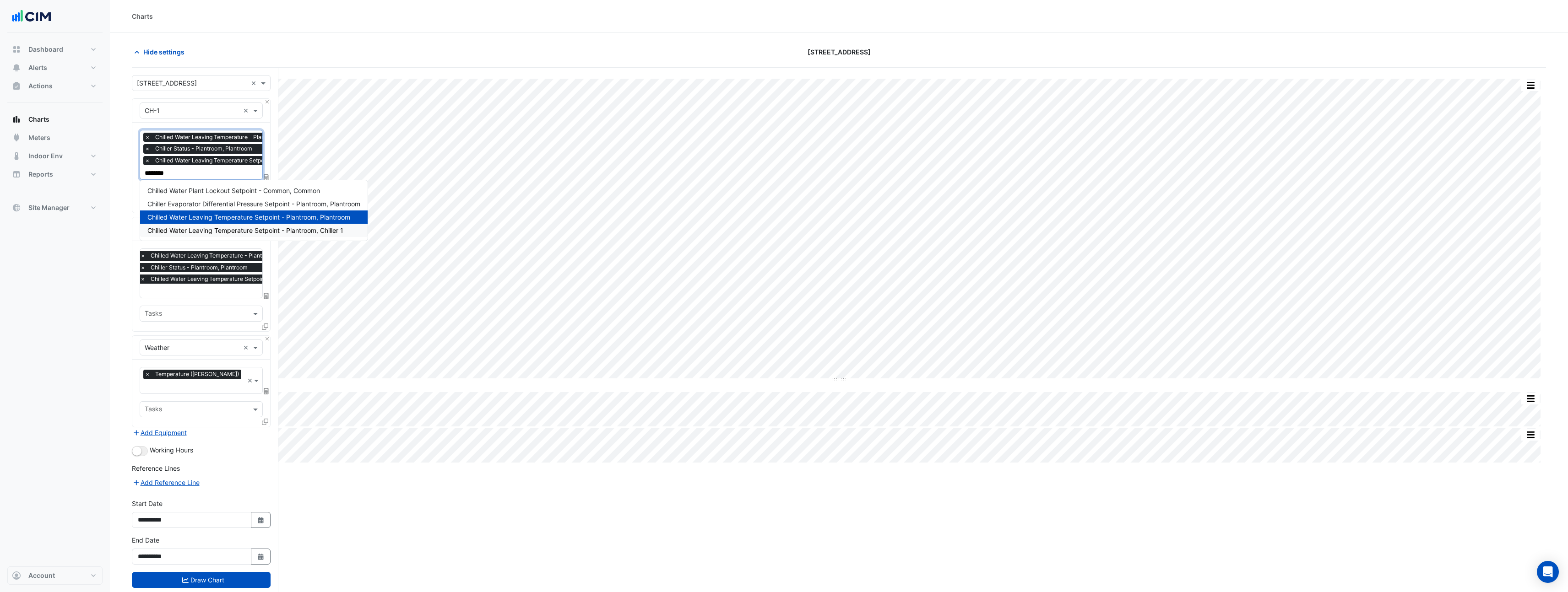
click at [279, 232] on span "Chilled Water Leaving Temperature Setpoint - Plantroom, Chiller 1" at bounding box center [245, 230] width 196 height 8
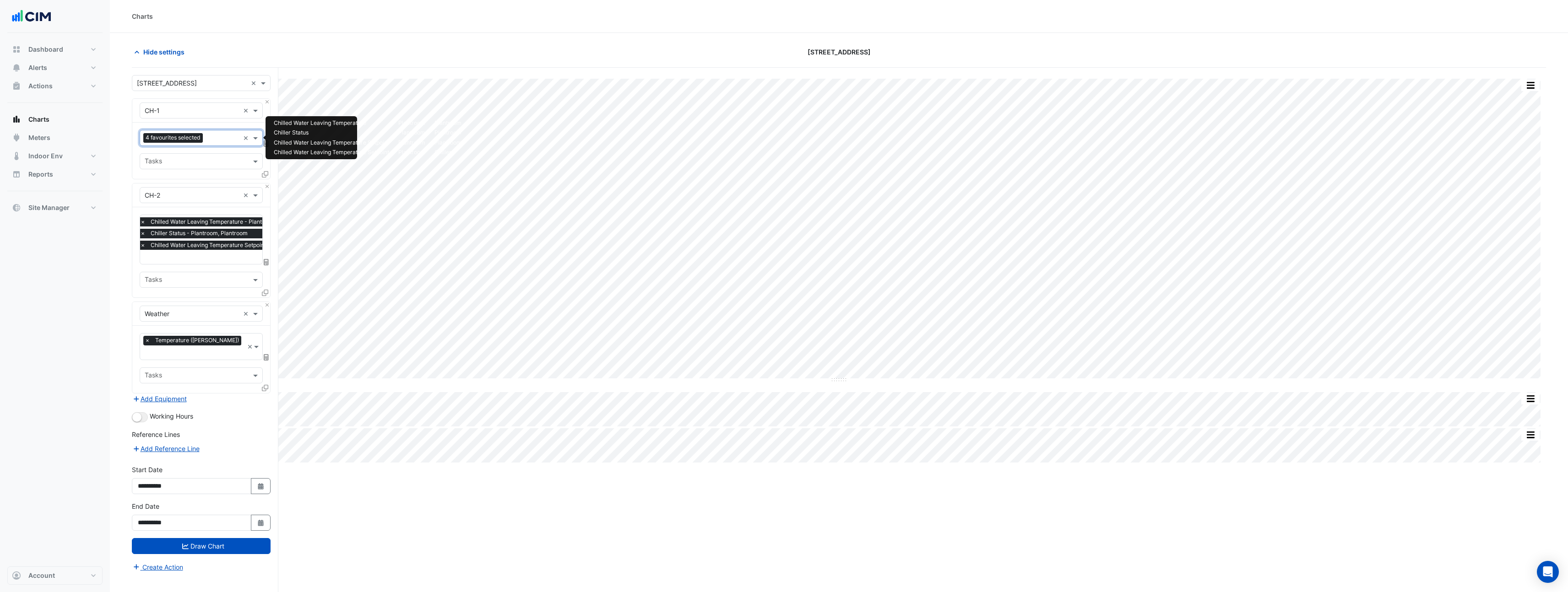
click at [218, 144] on div at bounding box center [222, 139] width 34 height 12
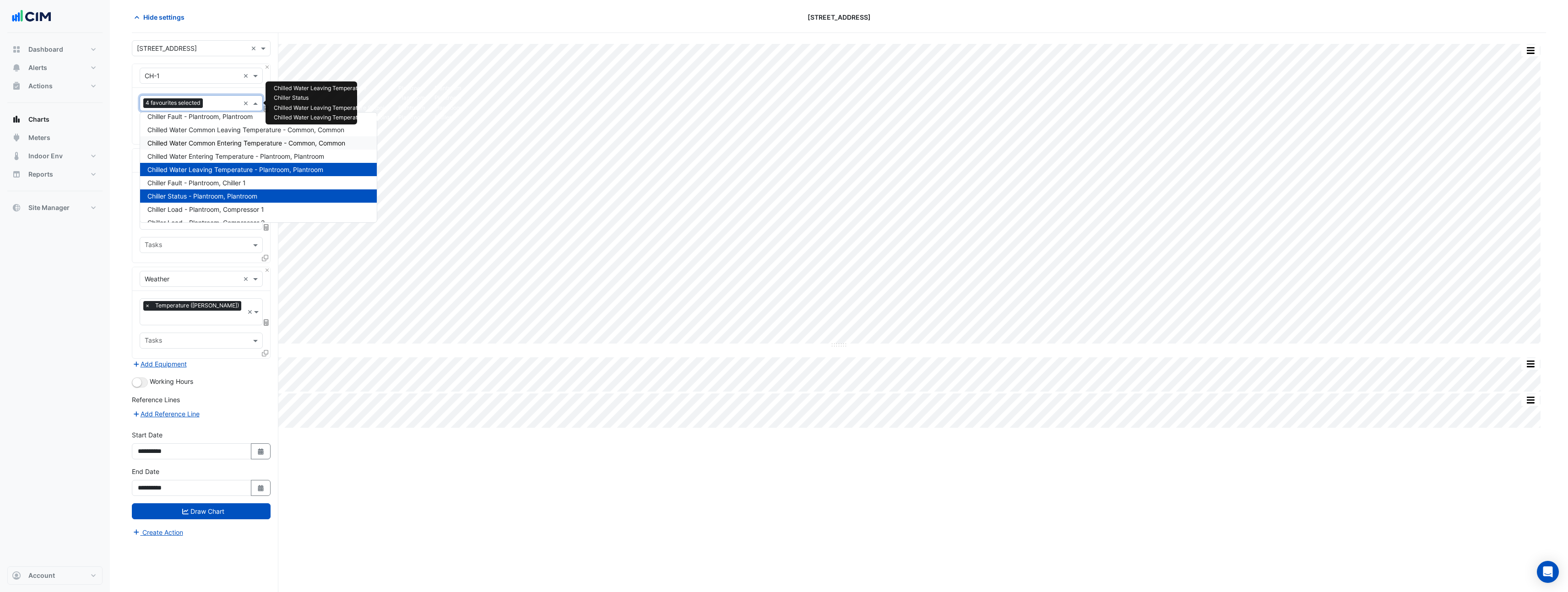
scroll to position [401, 0]
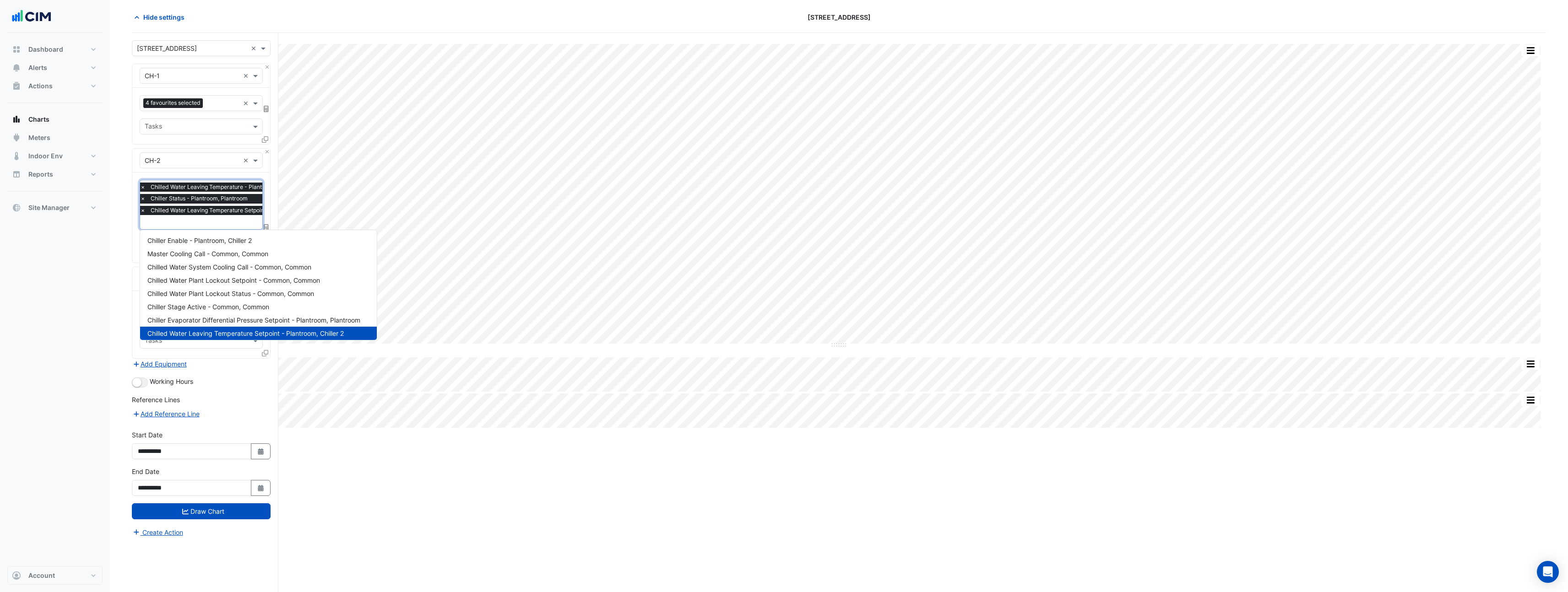
click at [194, 222] on input "text" at bounding box center [234, 223] width 187 height 10
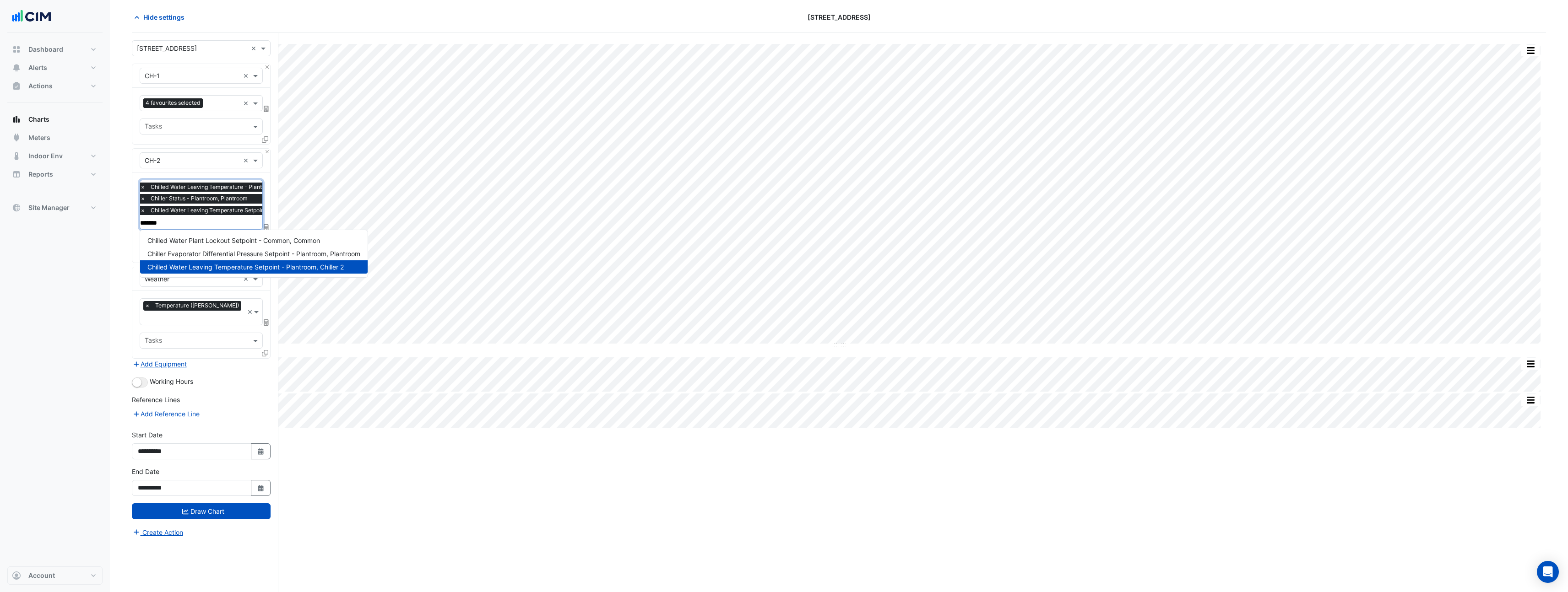
type input "********"
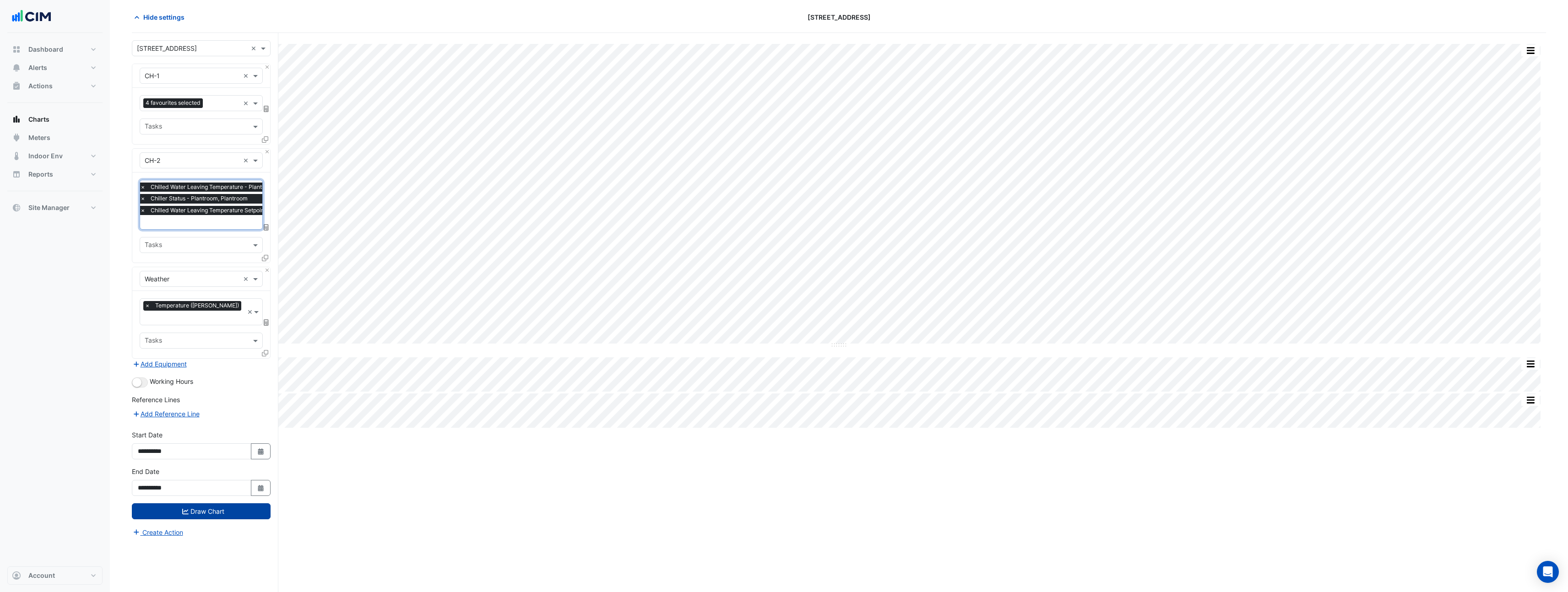
click at [185, 509] on icon "submit" at bounding box center [185, 511] width 6 height 5
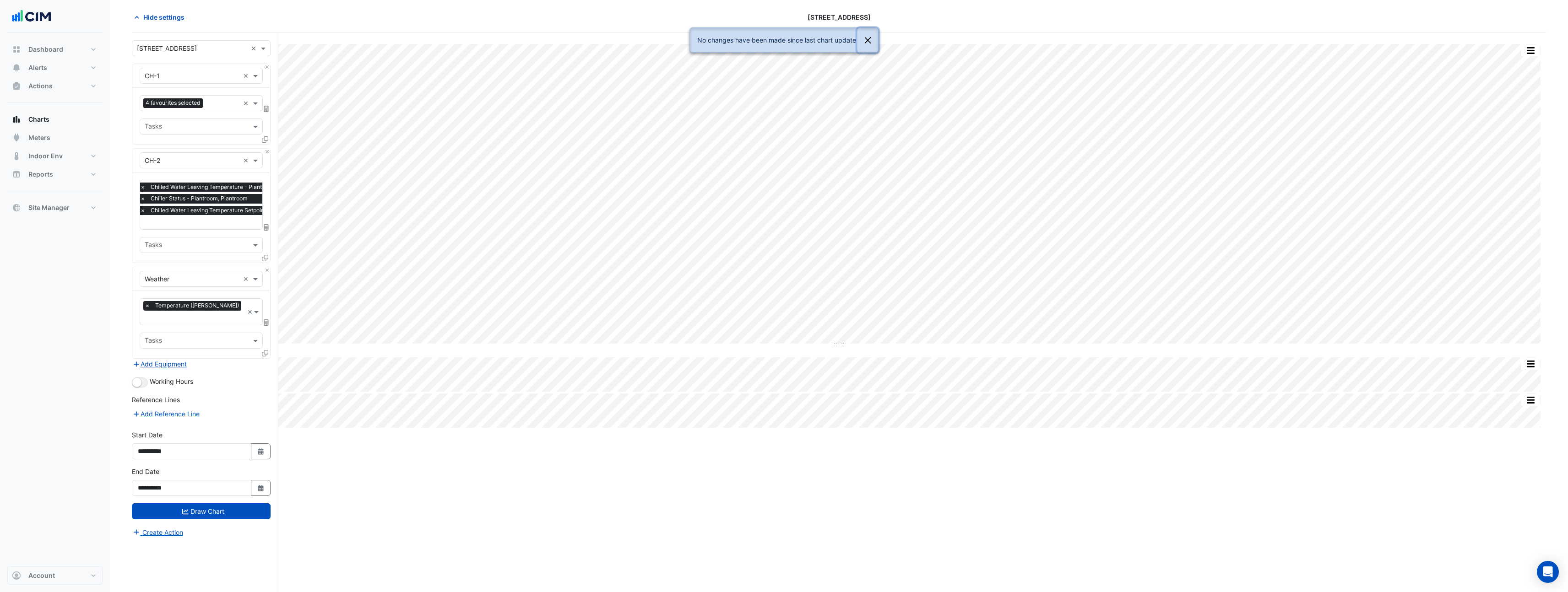
click at [874, 41] on button "Close" at bounding box center [867, 40] width 21 height 24
click at [1524, 54] on button "button" at bounding box center [1530, 50] width 18 height 12
click at [161, 15] on span "Hide settings" at bounding box center [163, 17] width 41 height 10
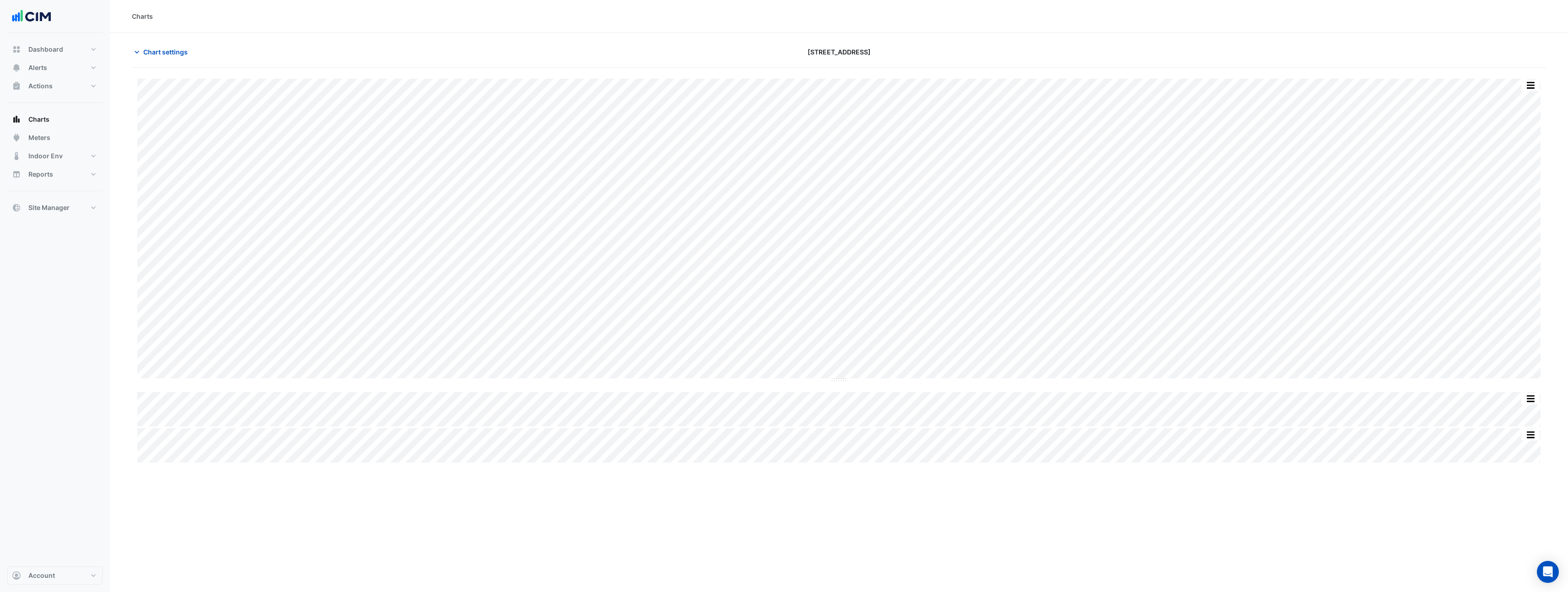
scroll to position [0, 0]
click at [462, 378] on div "Split by Equip Split All Split None Print Save as JPEG Save as PNG Pivot Data T…" at bounding box center [842, 230] width 1410 height 302
click at [192, 56] on button "Chart settings" at bounding box center [163, 52] width 62 height 16
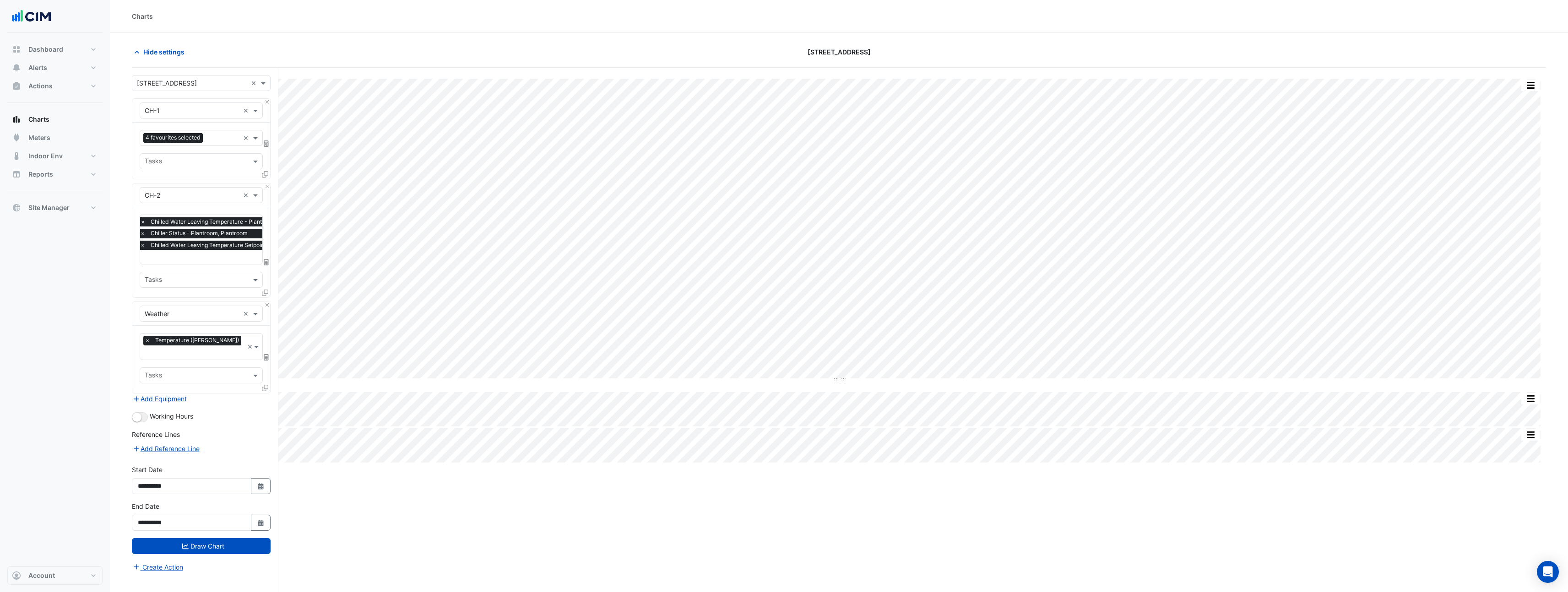
click at [208, 254] on input "text" at bounding box center [234, 258] width 187 height 10
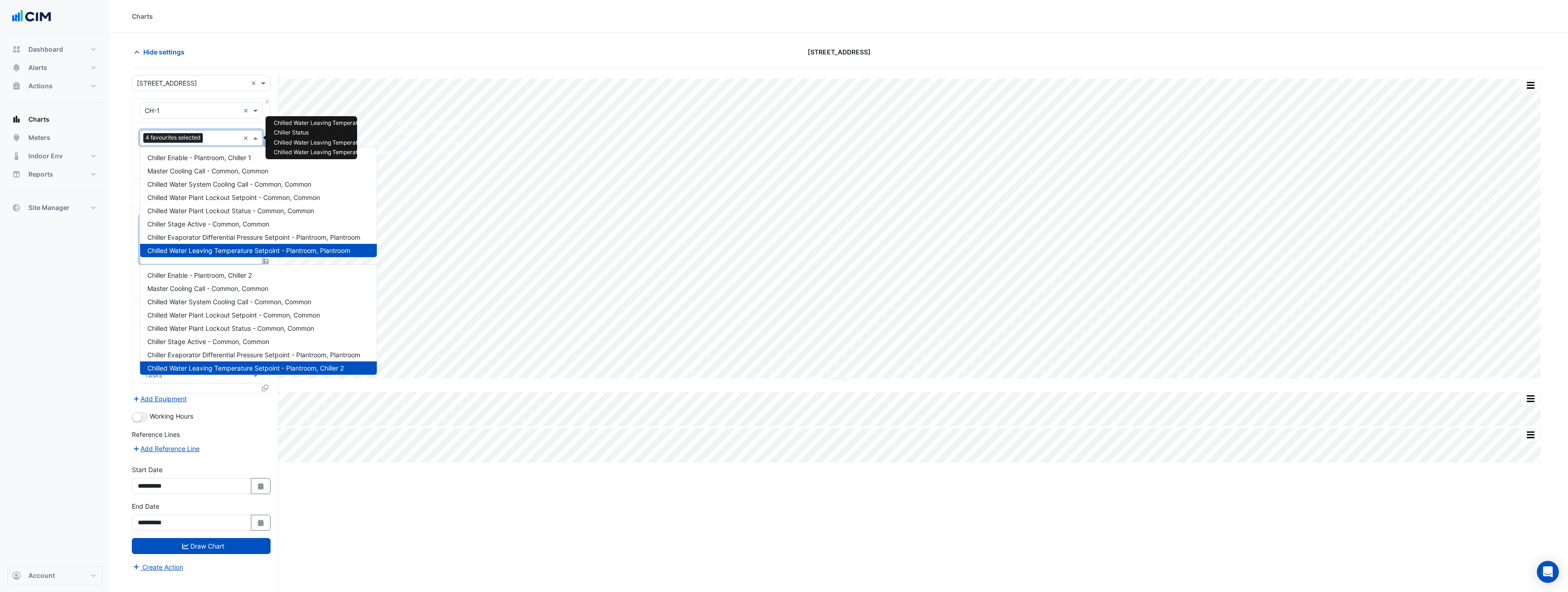
click at [214, 136] on input "text" at bounding box center [223, 139] width 33 height 10
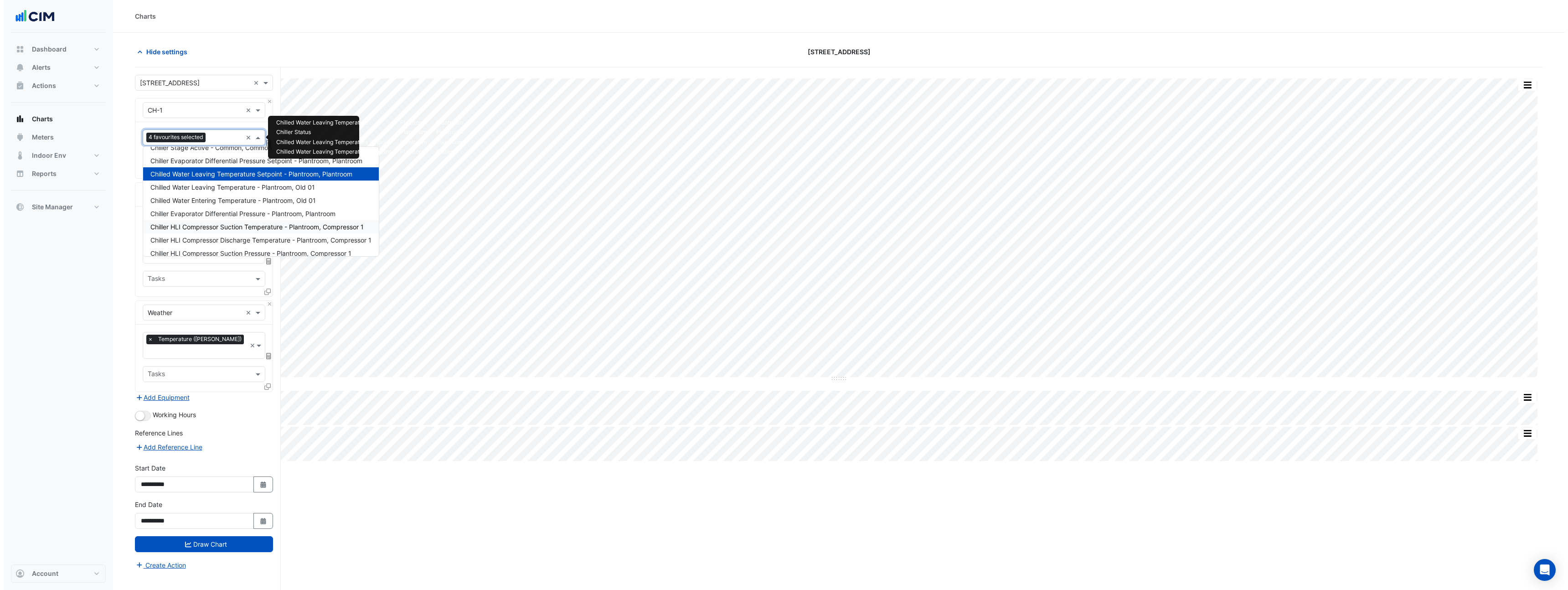
scroll to position [76, 0]
click at [223, 177] on span "Chilled Water Leaving Temperature Setpoint - Plantroom, Plantroom" at bounding box center [248, 174] width 202 height 8
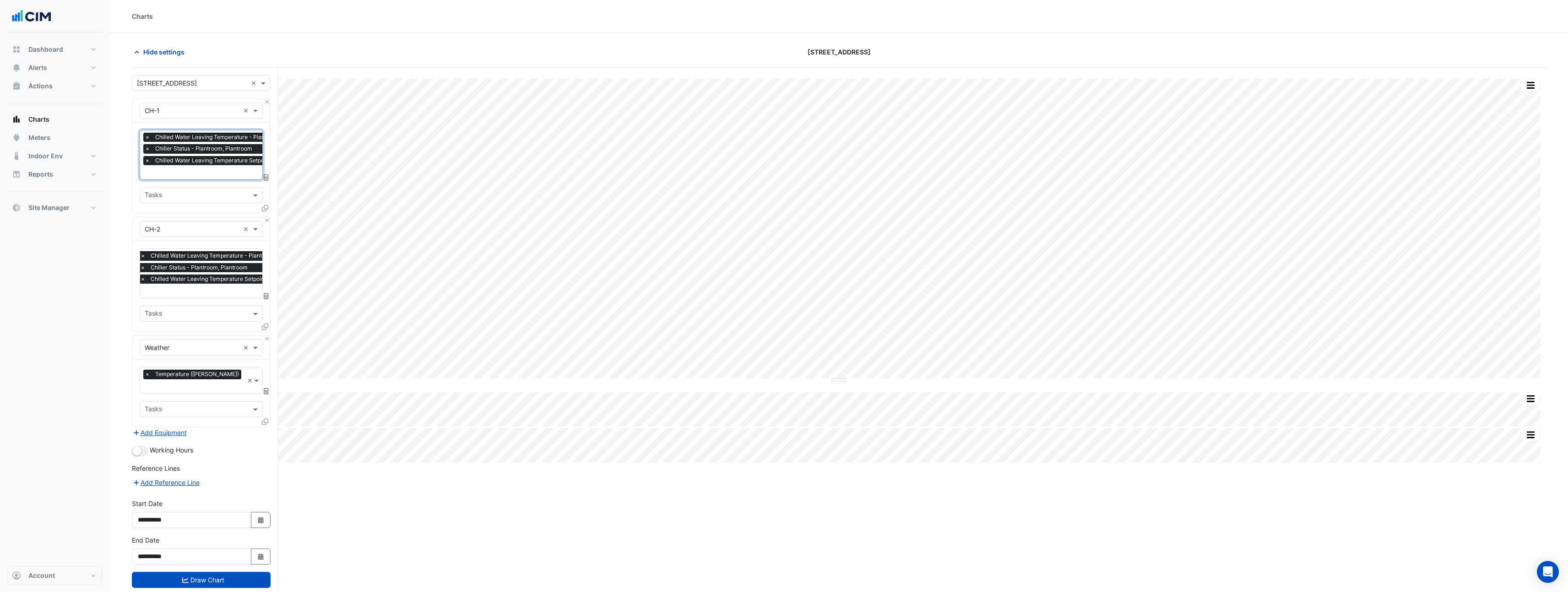
click at [31, 503] on div "Dashboard Portfolio Ratings Performance Alerts Site Rules Templates Actions Sit…" at bounding box center [55, 299] width 95 height 533
click at [231, 572] on button "Draw Chart" at bounding box center [201, 580] width 139 height 16
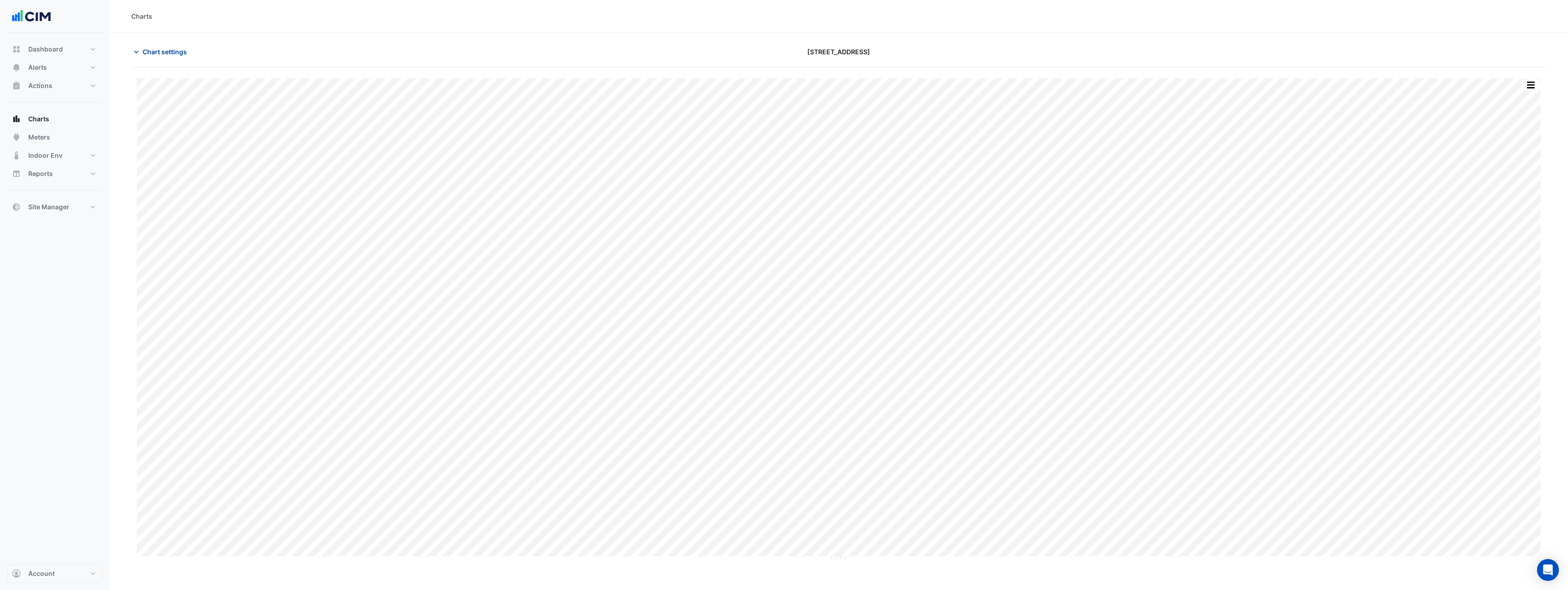
click at [190, 51] on button "Chart settings" at bounding box center [162, 52] width 61 height 16
click at [176, 54] on span "Chart settings" at bounding box center [164, 52] width 44 height 10
type input "**********"
